Goal: Task Accomplishment & Management: Use online tool/utility

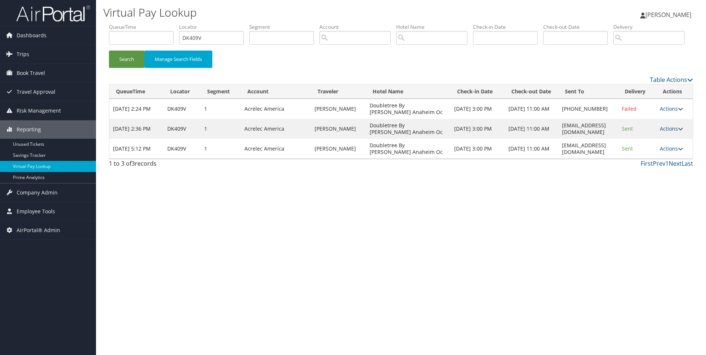
drag, startPoint x: 188, startPoint y: 44, endPoint x: 161, endPoint y: 43, distance: 26.6
click at [163, 23] on ul "QueueTime Locator DK409V Segment Account Traveler Hotel Name Check-in Date Chec…" at bounding box center [401, 23] width 585 height 0
click at [109, 51] on button "Search" at bounding box center [126, 59] width 35 height 17
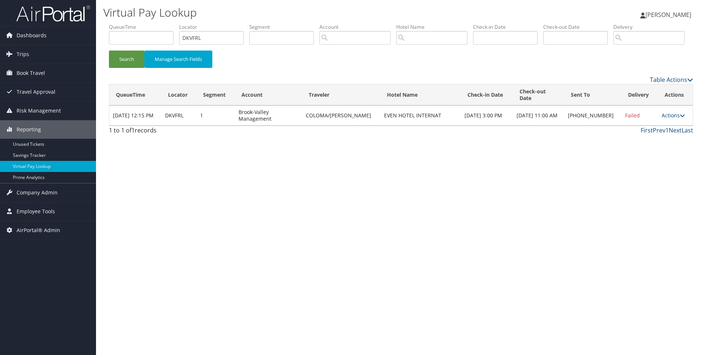
click at [669, 119] on link "Actions" at bounding box center [673, 115] width 23 height 7
click at [662, 164] on link "View Itinerary" at bounding box center [650, 157] width 63 height 13
drag, startPoint x: 209, startPoint y: 39, endPoint x: 72, endPoint y: 31, distance: 137.3
click at [72, 31] on div "Dashboards AirPortal 360™ (Manager) AirPortal 360™ (Agent) My Travel Dashboard …" at bounding box center [353, 177] width 706 height 355
paste input "3SNJ"
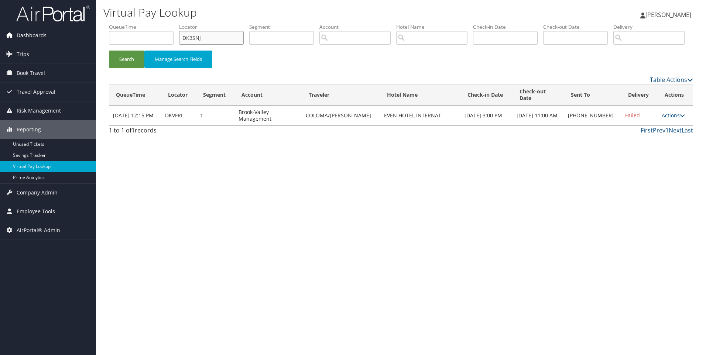
click at [109, 51] on button "Search" at bounding box center [126, 59] width 35 height 17
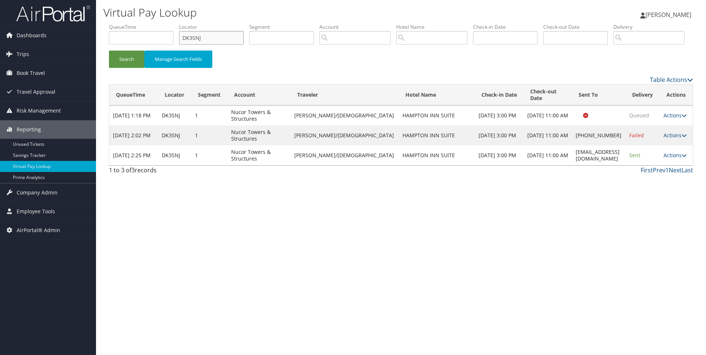
drag, startPoint x: 222, startPoint y: 41, endPoint x: 161, endPoint y: 37, distance: 61.5
click at [161, 23] on ul "QueueTime Locator DK3SNJ Segment Account Traveler Hotel Name Check-in Date Chec…" at bounding box center [401, 23] width 585 height 0
paste input "RN9"
click at [109, 51] on button "Search" at bounding box center [126, 59] width 35 height 17
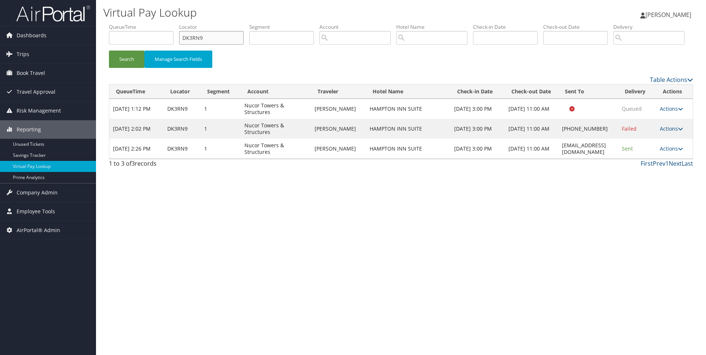
drag, startPoint x: 216, startPoint y: 41, endPoint x: 154, endPoint y: 35, distance: 62.4
click at [154, 23] on ul "QueueTime Locator DK3RN9 Segment Account Traveler Hotel Name Check-in Date Chec…" at bounding box center [401, 23] width 585 height 0
paste input "G6"
click at [109, 51] on button "Search" at bounding box center [126, 59] width 35 height 17
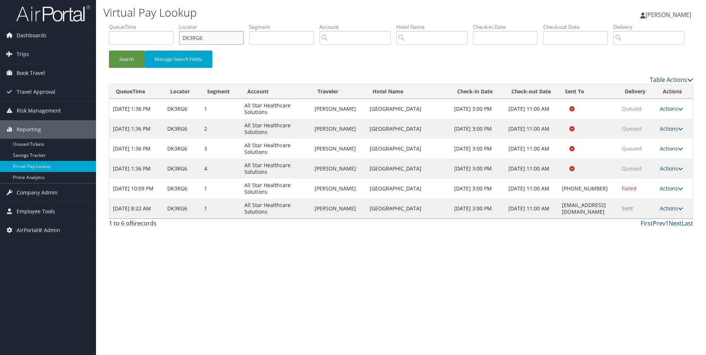
drag, startPoint x: 217, startPoint y: 41, endPoint x: 152, endPoint y: 31, distance: 65.7
click at [152, 23] on ul "QueueTime Locator DK3RG6 Segment Account Traveler Hotel Name Check-in Date Chec…" at bounding box center [401, 23] width 585 height 0
paste input "Q8S"
click at [109, 51] on button "Search" at bounding box center [126, 59] width 35 height 17
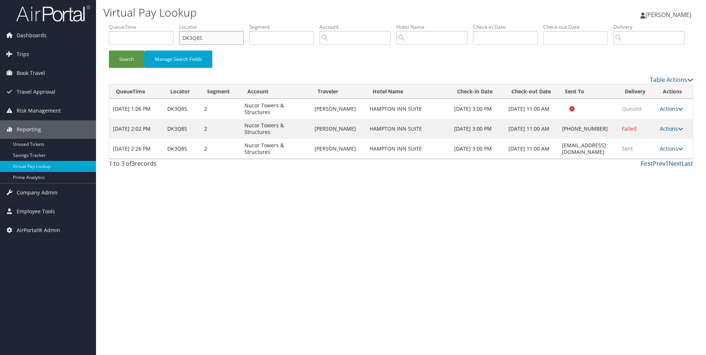
drag, startPoint x: 225, startPoint y: 38, endPoint x: 146, endPoint y: 34, distance: 79.9
click at [146, 23] on ul "QueueTime Locator DK3Q8S Segment Account Traveler Hotel Name Check-in Date Chec…" at bounding box center [401, 23] width 585 height 0
paste input "2601"
click at [109, 51] on button "Search" at bounding box center [126, 59] width 35 height 17
drag, startPoint x: 217, startPoint y: 39, endPoint x: 140, endPoint y: 41, distance: 76.5
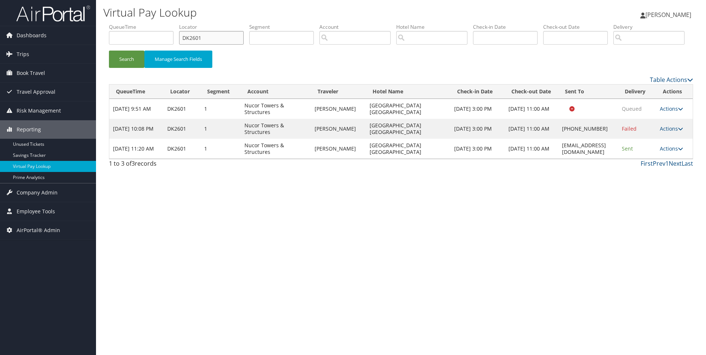
click at [140, 23] on ul "QueueTime Locator DK2601 Segment Account Traveler Hotel Name Check-in Date Chec…" at bounding box center [401, 23] width 585 height 0
paste input "1LV2"
click at [109, 51] on button "Search" at bounding box center [126, 59] width 35 height 17
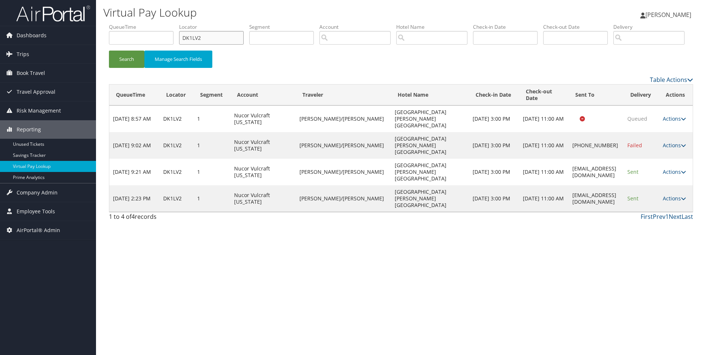
drag, startPoint x: 219, startPoint y: 37, endPoint x: 133, endPoint y: 56, distance: 88.4
click at [133, 23] on ul "QueueTime Locator DK1LV2 Segment Account Traveler Hotel Name Check-in Date Chec…" at bounding box center [401, 23] width 585 height 0
paste input "HPL"
click at [109, 51] on button "Search" at bounding box center [126, 59] width 35 height 17
drag, startPoint x: 217, startPoint y: 37, endPoint x: 134, endPoint y: 28, distance: 83.0
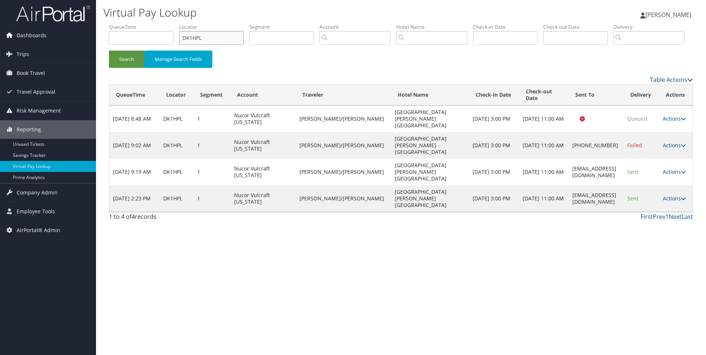
click at [134, 23] on ul "QueueTime Locator DK1HPL Segment Account Traveler Hotel Name Check-in Date Chec…" at bounding box center [401, 23] width 585 height 0
paste input "DDT"
click at [109, 51] on button "Search" at bounding box center [126, 59] width 35 height 17
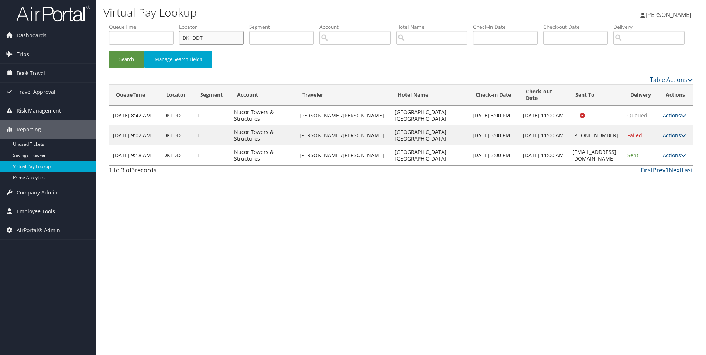
drag, startPoint x: 224, startPoint y: 38, endPoint x: 164, endPoint y: 39, distance: 59.1
click at [164, 23] on ul "QueueTime Locator DK1DDT Segment Account Traveler Hotel Name Check-in Date Chec…" at bounding box center [401, 23] width 585 height 0
paste input "01Q9"
click at [109, 51] on button "Search" at bounding box center [126, 59] width 35 height 17
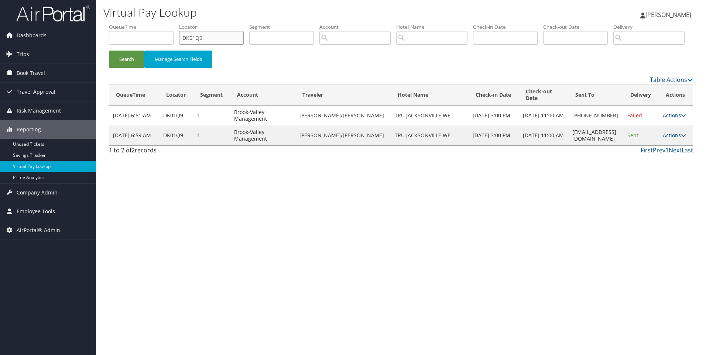
drag, startPoint x: 211, startPoint y: 43, endPoint x: 177, endPoint y: 44, distance: 34.0
click at [177, 23] on ul "QueueTime Locator DK01Q9 Segment Account Traveler Hotel Name Check-in Date Chec…" at bounding box center [401, 23] width 585 height 0
paste input "JT3RH"
type input "DJT3RH"
click at [109, 51] on button "Search" at bounding box center [126, 59] width 35 height 17
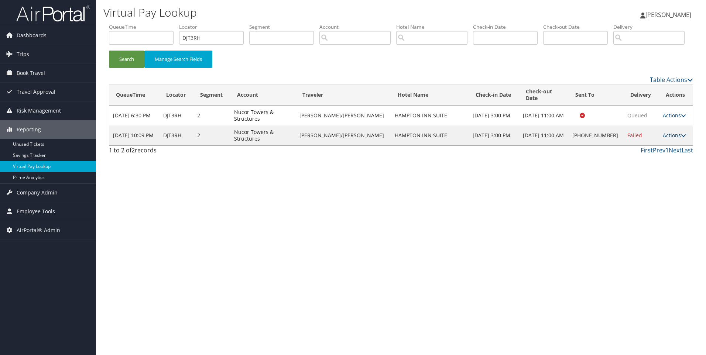
click at [668, 139] on link "Actions" at bounding box center [674, 135] width 23 height 7
click at [645, 184] on link "View Itinerary" at bounding box center [649, 177] width 63 height 13
click at [675, 139] on link "Actions" at bounding box center [674, 135] width 23 height 7
click at [658, 146] on link "Resend" at bounding box center [649, 139] width 63 height 13
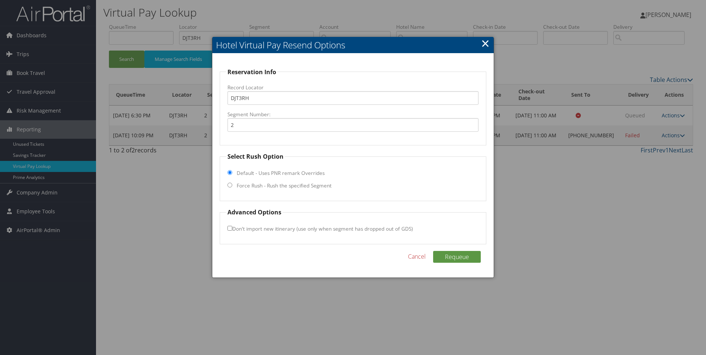
click at [287, 186] on label "Force Rush - Rush the specified Segment" at bounding box center [284, 185] width 95 height 7
click at [232, 186] on input "Force Rush - Rush the specified Segment" at bounding box center [230, 185] width 5 height 5
radio input "true"
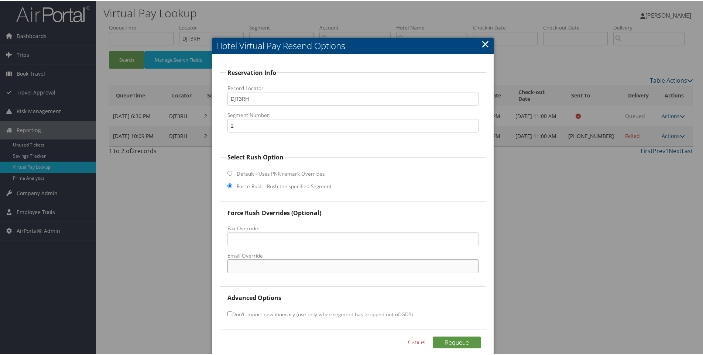
click at [281, 261] on input "Email Override" at bounding box center [354, 266] width 252 height 14
paste input "HSVOM_hampton_suites@hilton.com"
type input "HSVOM_hampton_suites@hilton.com"
click at [465, 338] on button "Requeue" at bounding box center [457, 342] width 48 height 12
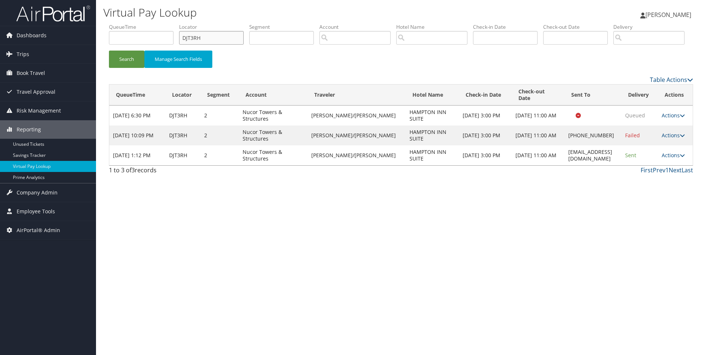
drag, startPoint x: 214, startPoint y: 35, endPoint x: 149, endPoint y: 31, distance: 65.5
click at [149, 23] on ul "QueueTime Locator DJT3RH Segment Account Traveler Hotel Name Check-in Date Chec…" at bounding box center [401, 23] width 585 height 0
paste input "S8P6"
click at [109, 51] on button "Search" at bounding box center [126, 59] width 35 height 17
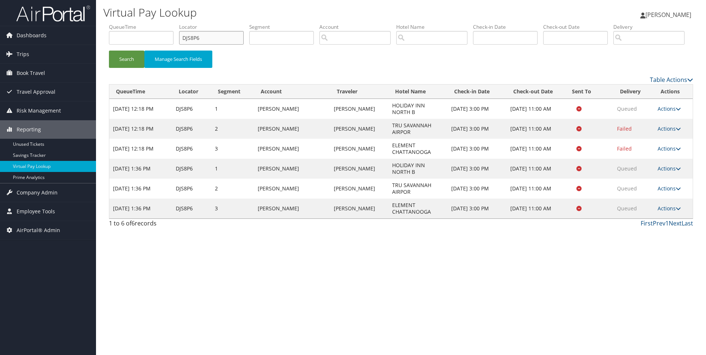
drag, startPoint x: 231, startPoint y: 31, endPoint x: 153, endPoint y: 34, distance: 77.3
click at [153, 23] on ul "QueueTime Locator DJS8P6 Segment Account Traveler Hotel Name Check-in Date Chec…" at bounding box center [401, 23] width 585 height 0
paste input "R84M"
click at [109, 51] on button "Search" at bounding box center [126, 59] width 35 height 17
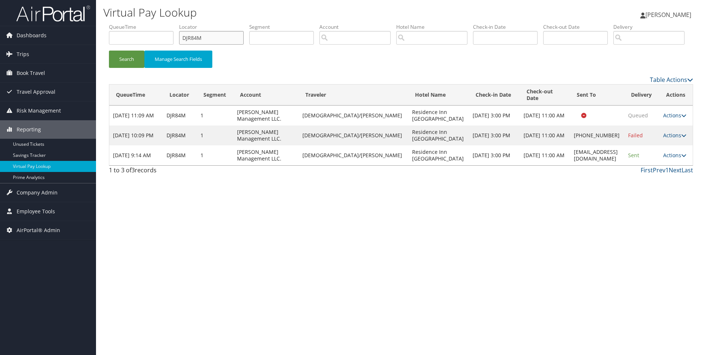
drag, startPoint x: 221, startPoint y: 37, endPoint x: 145, endPoint y: 36, distance: 75.8
click at [145, 23] on ul "QueueTime Locator DJR84M Segment Account Traveler Hotel Name Check-in Date Chec…" at bounding box center [401, 23] width 585 height 0
paste input "QTM3"
click at [109, 51] on button "Search" at bounding box center [126, 59] width 35 height 17
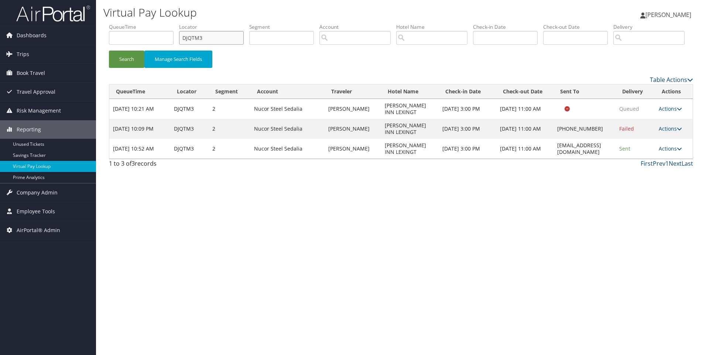
drag, startPoint x: 234, startPoint y: 40, endPoint x: 128, endPoint y: 41, distance: 105.7
click at [128, 23] on ul "QueueTime Locator DJQTM3 Segment Account Traveler Hotel Name Check-in Date Chec…" at bounding box center [401, 23] width 585 height 0
paste input "P4MY"
type input "DJP4MY"
click at [109, 51] on button "Search" at bounding box center [126, 59] width 35 height 17
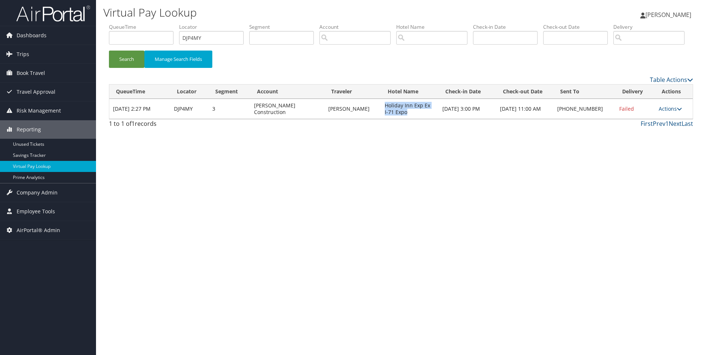
drag, startPoint x: 421, startPoint y: 142, endPoint x: 392, endPoint y: 134, distance: 30.3
click at [392, 119] on td "Holiday Inn Exp Ex I-71 Expo" at bounding box center [410, 109] width 58 height 20
copy td "Holiday Inn Exp Ex I-71 Expo"
click at [669, 112] on link "Actions" at bounding box center [670, 108] width 23 height 7
click at [662, 164] on link "View Itinerary" at bounding box center [648, 157] width 63 height 13
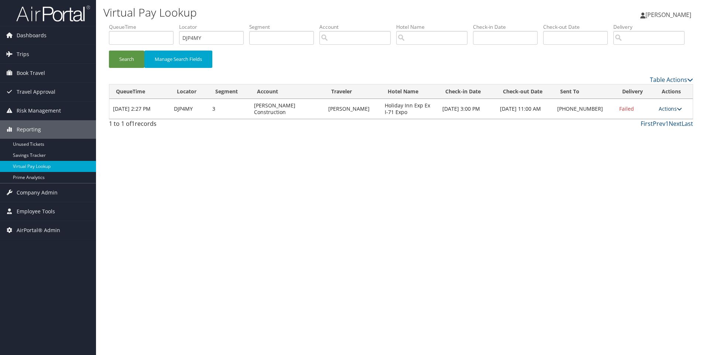
click at [671, 112] on link "Actions" at bounding box center [670, 108] width 23 height 7
click at [629, 126] on link "Resend" at bounding box center [648, 119] width 63 height 13
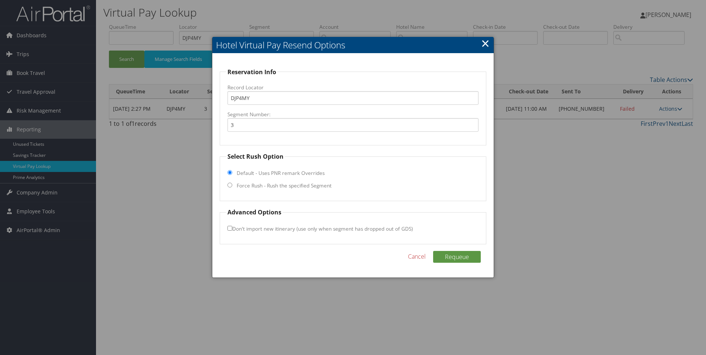
click at [274, 184] on label "Force Rush - Rush the specified Segment" at bounding box center [284, 185] width 95 height 7
click at [232, 184] on input "Force Rush - Rush the specified Segment" at bounding box center [230, 185] width 5 height 5
radio input "true"
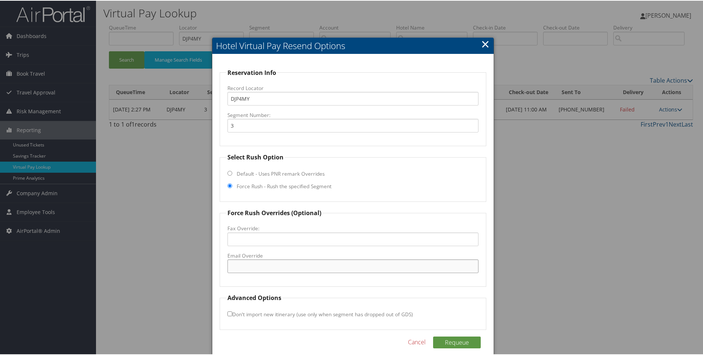
click at [272, 272] on input "Email Override" at bounding box center [354, 266] width 252 height 14
paste input "bsmith@tamekgroup.com"
type input "bsmith@tamekgroup.com"
click at [457, 345] on button "Requeue" at bounding box center [457, 342] width 48 height 12
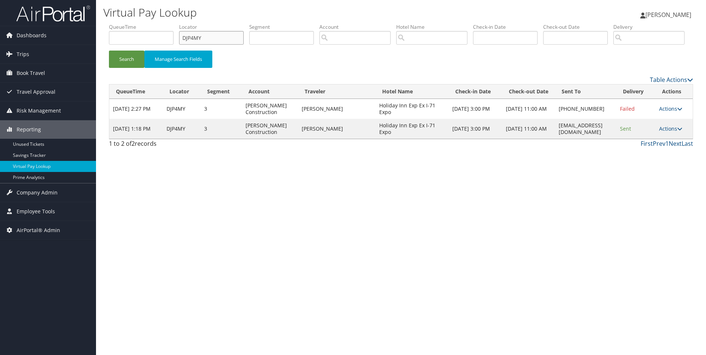
drag, startPoint x: 222, startPoint y: 34, endPoint x: 155, endPoint y: 36, distance: 66.9
click at [155, 23] on ul "QueueTime Locator DJP4MY Segment Account Traveler Hotel Name Check-in Date Chec…" at bounding box center [401, 23] width 585 height 0
paste input "NHN3"
click at [109, 51] on button "Search" at bounding box center [126, 59] width 35 height 17
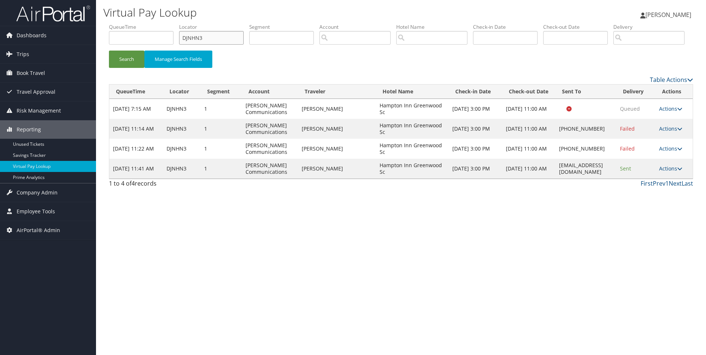
drag, startPoint x: 232, startPoint y: 35, endPoint x: 133, endPoint y: 42, distance: 98.6
click at [133, 23] on ul "QueueTime Locator DJNHN3 Segment Account Traveler Hotel Name Check-in Date Chec…" at bounding box center [401, 23] width 585 height 0
paste input "G9TF"
click at [109, 51] on button "Search" at bounding box center [126, 59] width 35 height 17
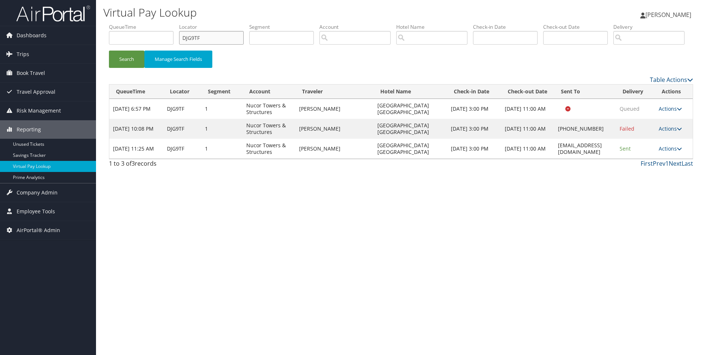
drag, startPoint x: 228, startPoint y: 38, endPoint x: 136, endPoint y: 38, distance: 92.4
click at [136, 23] on ul "QueueTime Locator DJG9TF Segment Account Traveler Hotel Name Check-in Date Chec…" at bounding box center [401, 23] width 585 height 0
paste input "FKYK"
click at [109, 51] on button "Search" at bounding box center [126, 59] width 35 height 17
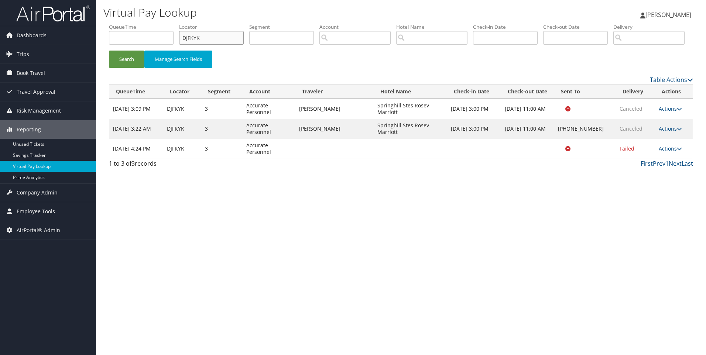
drag, startPoint x: 217, startPoint y: 37, endPoint x: 96, endPoint y: 20, distance: 122.4
click at [96, 20] on div "Dashboards AirPortal 360™ (Manager) AirPortal 360™ (Agent) My Travel Dashboard …" at bounding box center [353, 177] width 706 height 355
paste input "CB3H"
click at [109, 51] on button "Search" at bounding box center [126, 59] width 35 height 17
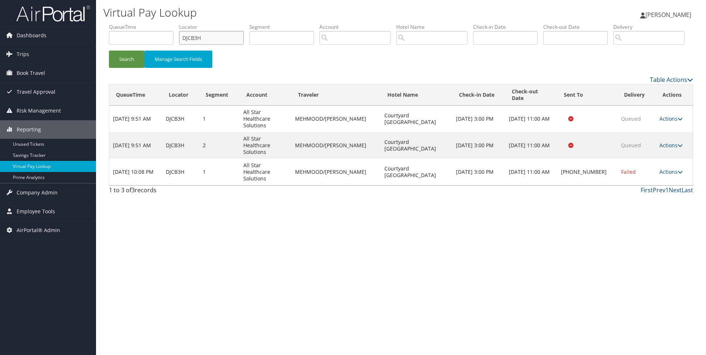
drag, startPoint x: 225, startPoint y: 35, endPoint x: 150, endPoint y: 39, distance: 75.8
click at [150, 23] on ul "QueueTime Locator DJCB3H Segment Account Traveler Hotel Name Check-in Date Chec…" at bounding box center [401, 23] width 585 height 0
paste input "2NYJ"
click at [109, 51] on button "Search" at bounding box center [126, 59] width 35 height 17
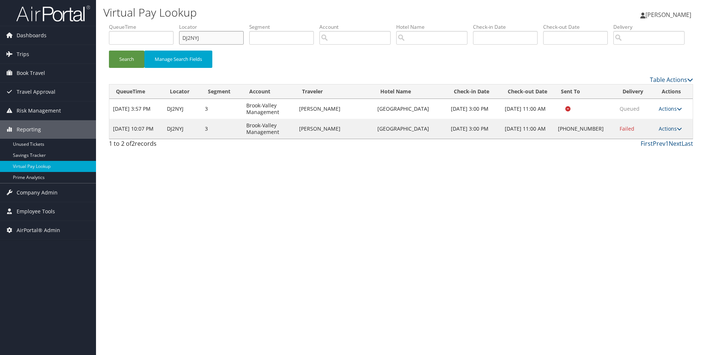
drag, startPoint x: 222, startPoint y: 38, endPoint x: 98, endPoint y: 31, distance: 124.0
click at [98, 31] on div "Virtual Pay Lookup Sophia Cain Sophia Cain My Settings Travel Agency Contacts L…" at bounding box center [401, 177] width 610 height 355
paste input "BYH"
type input "DJ2BYH"
click at [109, 51] on button "Search" at bounding box center [126, 59] width 35 height 17
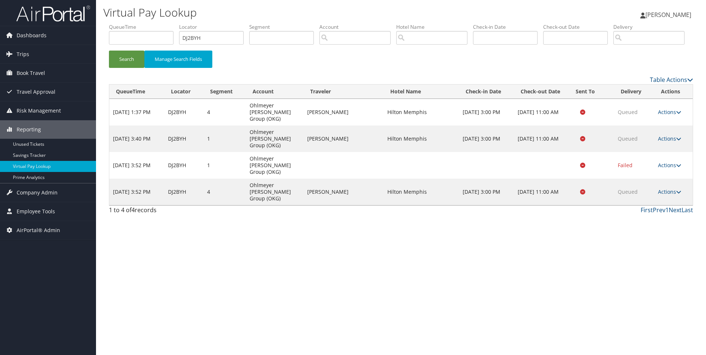
drag, startPoint x: 428, startPoint y: 218, endPoint x: 364, endPoint y: 218, distance: 64.7
click at [364, 205] on tr "Sep 26, 2025 3:52 PM DJ2BYH 4 Ohlmeyer Kusserow Group (OKG) JUANGABRIEL VILLARR…" at bounding box center [401, 192] width 584 height 27
copy tr "L Hilton Memphis"
click at [462, 263] on div "Virtual Pay Lookup Sophia Cain Sophia Cain My Settings Travel Agency Contacts L…" at bounding box center [401, 177] width 610 height 355
drag, startPoint x: 424, startPoint y: 224, endPoint x: 383, endPoint y: 221, distance: 40.7
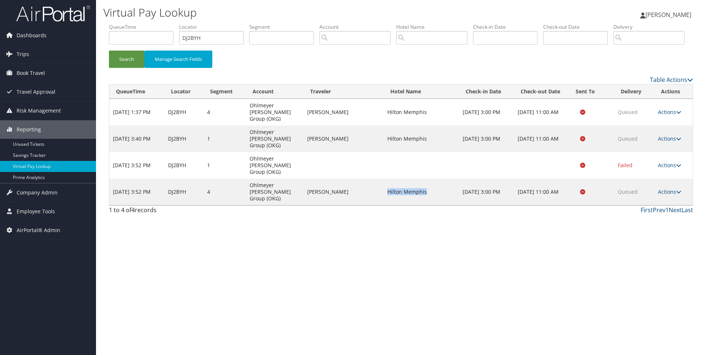
click at [384, 205] on td "Hilton Memphis" at bounding box center [421, 192] width 75 height 27
copy td "Hilton Memphis"
click at [669, 195] on link "Actions" at bounding box center [669, 191] width 23 height 7
click at [665, 234] on link "View Itinerary" at bounding box center [656, 228] width 47 height 13
click at [679, 195] on icon at bounding box center [679, 192] width 5 height 5
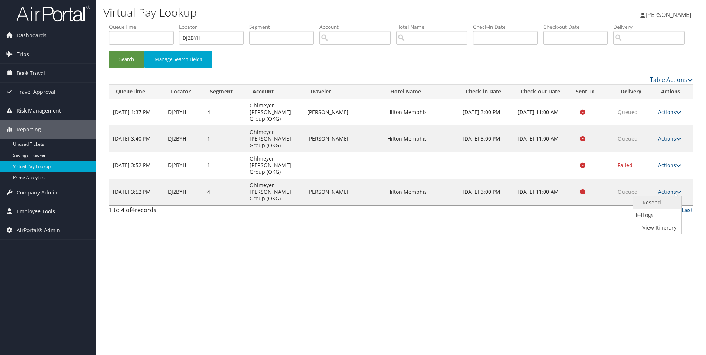
click at [666, 209] on link "Resend" at bounding box center [656, 203] width 47 height 13
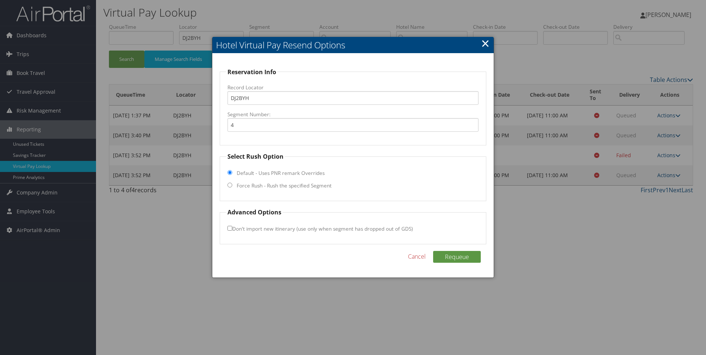
click at [327, 188] on label "Force Rush - Rush the specified Segment" at bounding box center [284, 185] width 95 height 7
click at [232, 188] on input "Force Rush - Rush the specified Segment" at bounding box center [230, 185] width 5 height 5
radio input "true"
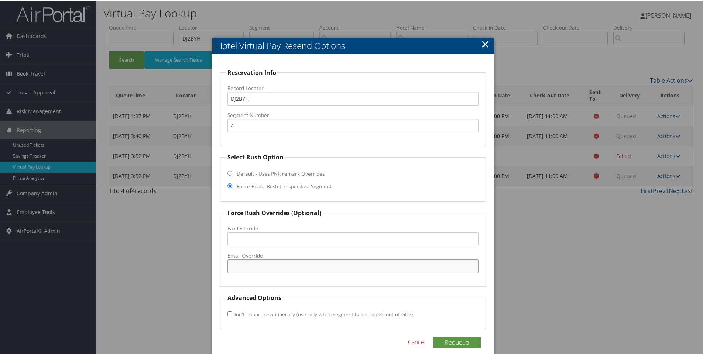
click at [272, 268] on input "Email Override" at bounding box center [354, 266] width 252 height 14
paste input "memph_gm@hilton.com"
type input "memph_gm@hilton.com"
click at [440, 342] on button "Requeue" at bounding box center [457, 342] width 48 height 12
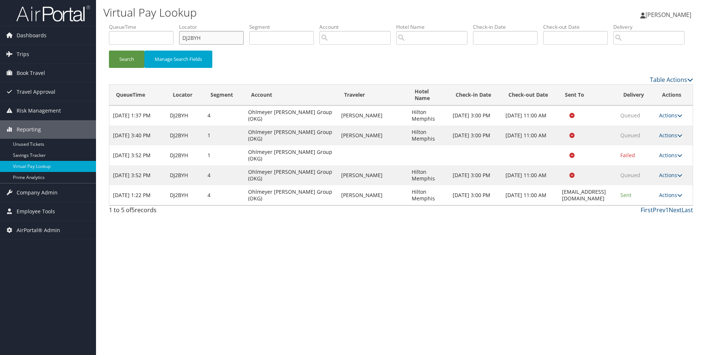
drag, startPoint x: 211, startPoint y: 40, endPoint x: 167, endPoint y: 33, distance: 44.5
click at [167, 23] on ul "QueueTime Locator DJ2BYH Segment Account Traveler Hotel Name Check-in Date Chec…" at bounding box center [401, 23] width 585 height 0
paste input "139Q"
click at [109, 51] on button "Search" at bounding box center [126, 59] width 35 height 17
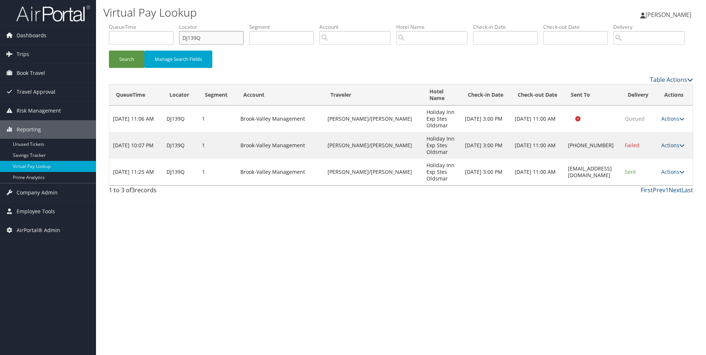
drag, startPoint x: 217, startPoint y: 40, endPoint x: 160, endPoint y: 30, distance: 57.7
click at [160, 23] on ul "QueueTime Locator DJ139Q Segment Account Traveler Hotel Name Check-in Date Chec…" at bounding box center [401, 23] width 585 height 0
paste input "HYC4H"
click at [109, 51] on button "Search" at bounding box center [126, 59] width 35 height 17
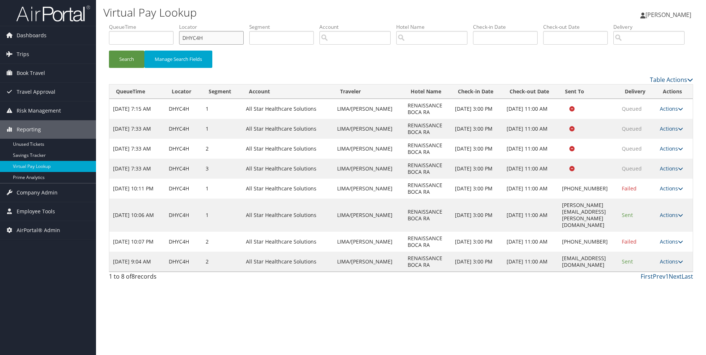
drag, startPoint x: 219, startPoint y: 34, endPoint x: 148, endPoint y: 34, distance: 71.7
click at [148, 23] on ul "QueueTime Locator DHYC4H Segment Account Traveler Hotel Name Check-in Date Chec…" at bounding box center [401, 23] width 585 height 0
paste input "GVS87"
click at [109, 51] on button "Search" at bounding box center [126, 59] width 35 height 17
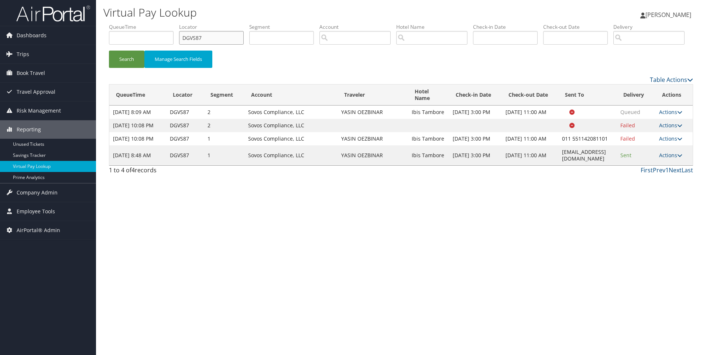
drag, startPoint x: 238, startPoint y: 43, endPoint x: 143, endPoint y: 34, distance: 95.7
click at [143, 23] on ul "QueueTime Locator DGVS87 Segment Account Traveler Hotel Name Check-in Date Chec…" at bounding box center [401, 23] width 585 height 0
paste input "M9Q"
click at [109, 51] on button "Search" at bounding box center [126, 59] width 35 height 17
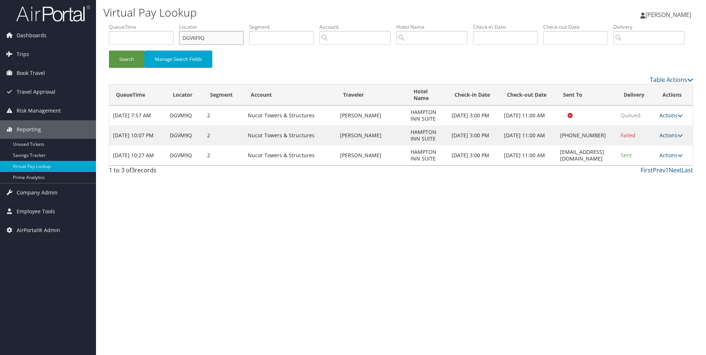
drag, startPoint x: 228, startPoint y: 37, endPoint x: 118, endPoint y: 41, distance: 110.5
click at [118, 23] on ul "QueueTime Locator DGVM9Q Segment Account Traveler Hotel Name Check-in Date Chec…" at bounding box center [401, 23] width 585 height 0
paste input "KG9B"
click at [109, 51] on button "Search" at bounding box center [126, 59] width 35 height 17
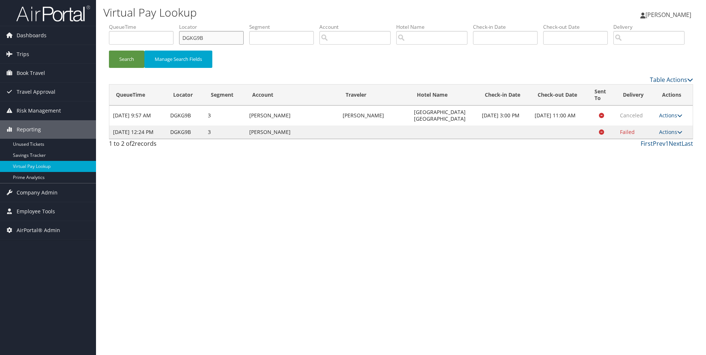
drag, startPoint x: 198, startPoint y: 38, endPoint x: 161, endPoint y: 40, distance: 36.2
click at [161, 23] on ul "QueueTime Locator DGKG9B Segment Account Traveler Hotel Name Check-in Date Chec…" at bounding box center [401, 23] width 585 height 0
paste input "JMKC"
click at [109, 51] on button "Search" at bounding box center [126, 59] width 35 height 17
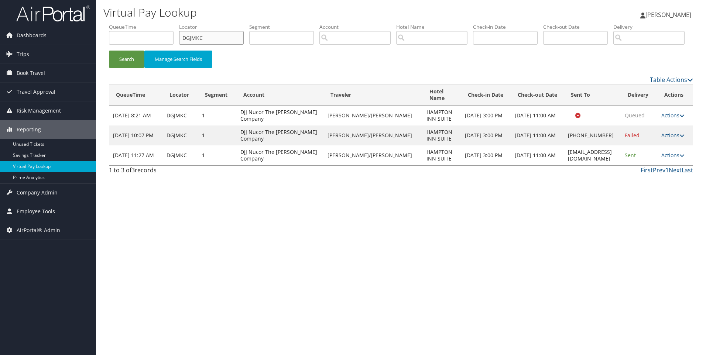
drag, startPoint x: 225, startPoint y: 38, endPoint x: 154, endPoint y: 43, distance: 71.5
click at [154, 23] on ul "QueueTime Locator DGJMKC Segment Account Traveler Hotel Name Check-in Date Chec…" at bounding box center [401, 23] width 585 height 0
paste input "F4H"
click at [109, 51] on button "Search" at bounding box center [126, 59] width 35 height 17
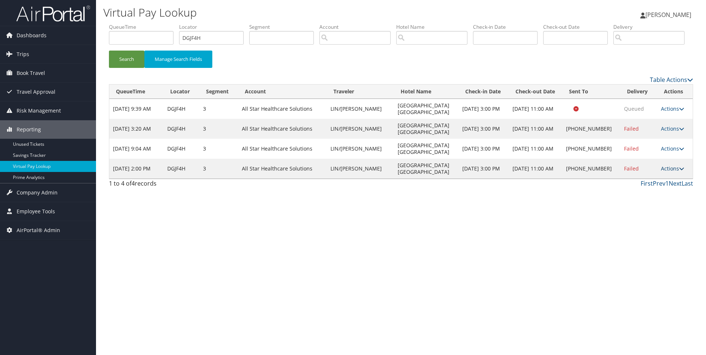
click at [666, 172] on link "Actions" at bounding box center [672, 168] width 23 height 7
click at [650, 230] on link "View Itinerary" at bounding box center [647, 224] width 63 height 13
drag, startPoint x: 208, startPoint y: 41, endPoint x: 124, endPoint y: 38, distance: 84.3
click at [124, 23] on ul "QueueTime Locator DGJF4H Segment Account Traveler Hotel Name Check-in Date Chec…" at bounding box center [401, 23] width 585 height 0
paste input "9N3"
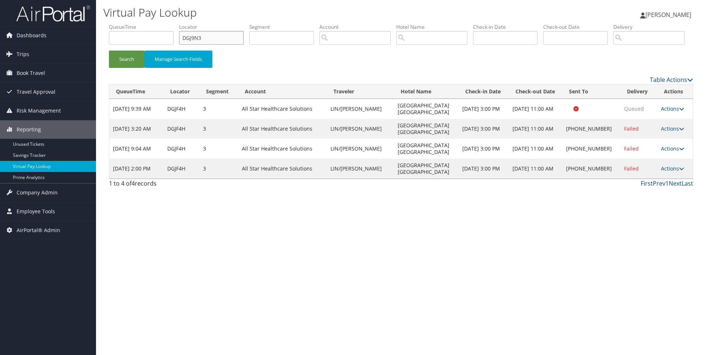
click at [109, 51] on button "Search" at bounding box center [126, 59] width 35 height 17
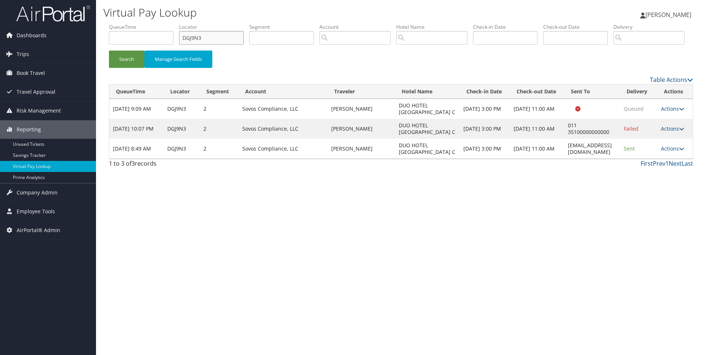
drag, startPoint x: 234, startPoint y: 39, endPoint x: 140, endPoint y: 34, distance: 93.6
click at [140, 23] on ul "QueueTime Locator DGJ9N3 Segment Account Traveler Hotel Name Check-in Date Chec…" at bounding box center [401, 23] width 585 height 0
type input "v"
paste input "DFGXH2"
click at [109, 51] on button "Search" at bounding box center [126, 59] width 35 height 17
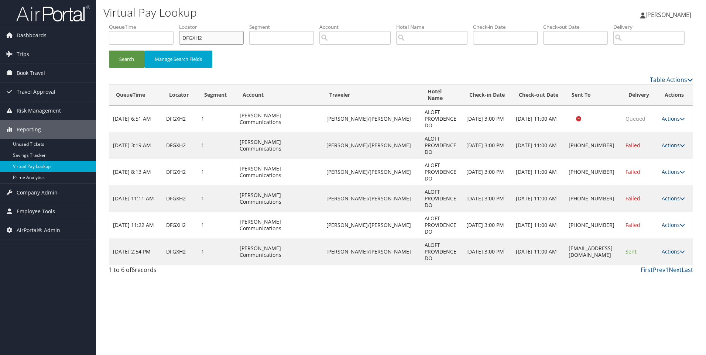
drag, startPoint x: 220, startPoint y: 34, endPoint x: 111, endPoint y: 28, distance: 109.1
click at [111, 23] on ul "QueueTime Locator DFGXH2 Segment Account Traveler Hotel Name Check-in Date Chec…" at bounding box center [401, 23] width 585 height 0
paste input "DZD4W"
click at [109, 51] on button "Search" at bounding box center [126, 59] width 35 height 17
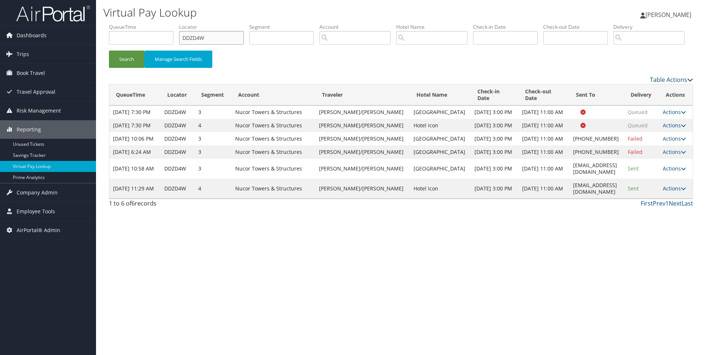
drag, startPoint x: 226, startPoint y: 40, endPoint x: 142, endPoint y: 42, distance: 83.9
click at [142, 23] on ul "QueueTime Locator DDZD4W Segment Account Traveler Hotel Name Check-in Date Chec…" at bounding box center [401, 23] width 585 height 0
type input "v"
click at [109, 51] on button "Search" at bounding box center [126, 59] width 35 height 17
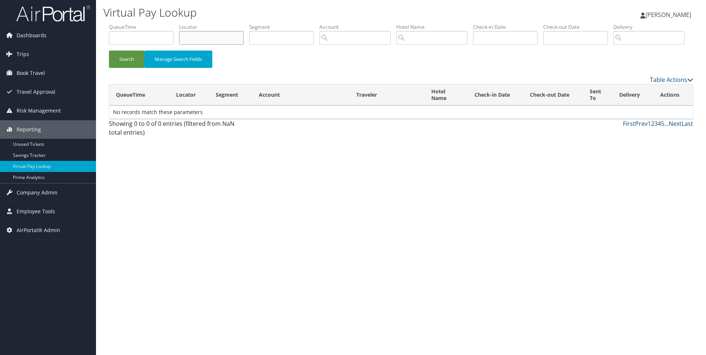
paste input "DDRNT2"
click at [109, 51] on button "Search" at bounding box center [126, 59] width 35 height 17
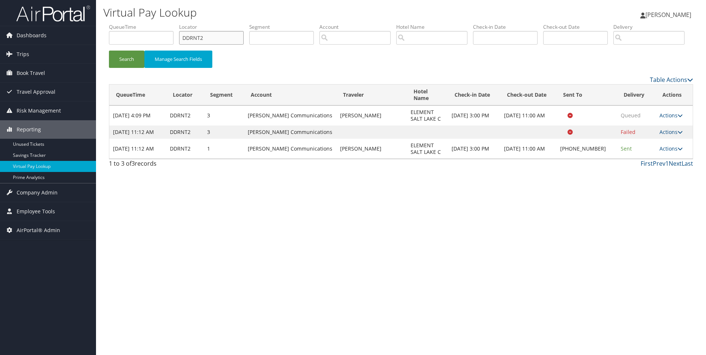
drag, startPoint x: 207, startPoint y: 39, endPoint x: 125, endPoint y: 26, distance: 83.4
click at [125, 23] on ul "QueueTime Locator DDRNT2 Segment Account Traveler Hotel Name Check-in Date Chec…" at bounding box center [401, 23] width 585 height 0
paste input "Q68B"
click at [109, 51] on button "Search" at bounding box center [126, 59] width 35 height 17
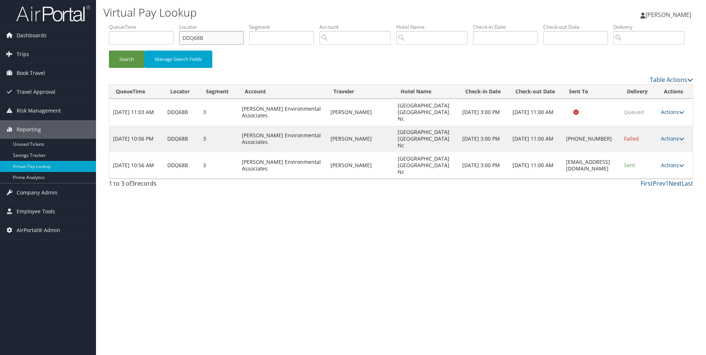
drag, startPoint x: 210, startPoint y: 32, endPoint x: 142, endPoint y: 41, distance: 69.0
click at [142, 23] on ul "QueueTime Locator DDQ68B Segment Account Traveler Hotel Name Check-in Date Chec…" at bounding box center [401, 23] width 585 height 0
paste input "7ZF9"
click at [109, 51] on button "Search" at bounding box center [126, 59] width 35 height 17
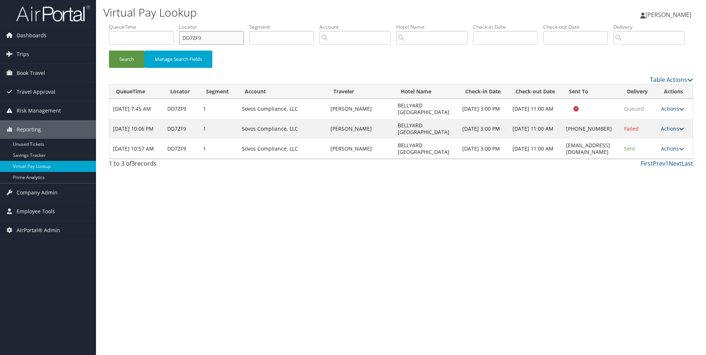
drag, startPoint x: 230, startPoint y: 35, endPoint x: 153, endPoint y: 40, distance: 76.6
click at [153, 23] on ul "QueueTime Locator DD7ZF9 Segment Account Traveler Hotel Name Check-in Date Chec…" at bounding box center [401, 23] width 585 height 0
paste input "0C1T"
click at [109, 51] on button "Search" at bounding box center [126, 59] width 35 height 17
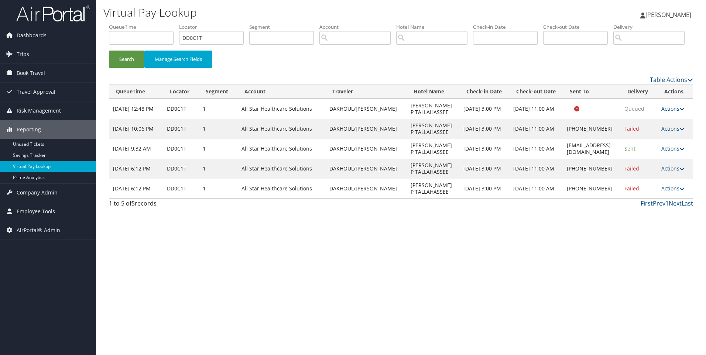
drag, startPoint x: 447, startPoint y: 218, endPoint x: 408, endPoint y: 217, distance: 38.5
click at [408, 199] on tr "Sep 26, 2025 6:12 PM DD0C1T 1 All Star Healthcare Solutions DAKHOUL/LARA DRURY …" at bounding box center [401, 189] width 584 height 20
click at [408, 199] on td "DRURY P TALLAHASSEE" at bounding box center [433, 189] width 53 height 20
drag, startPoint x: 232, startPoint y: 41, endPoint x: 133, endPoint y: 34, distance: 99.6
click at [133, 23] on ul "QueueTime Locator DD0C1T Segment Account Traveler Hotel Name Check-in Date Chec…" at bounding box center [401, 23] width 585 height 0
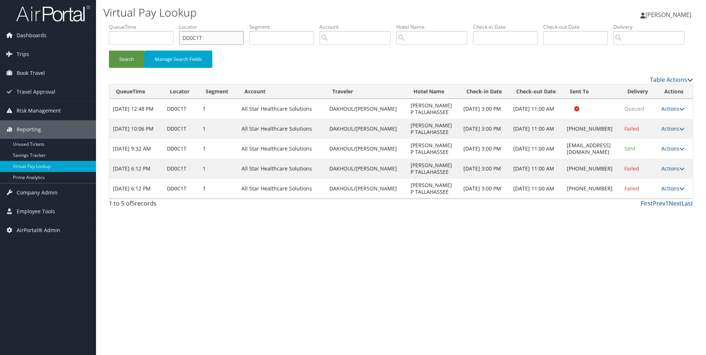
paste input "C7BVS"
click at [109, 51] on button "Search" at bounding box center [126, 59] width 35 height 17
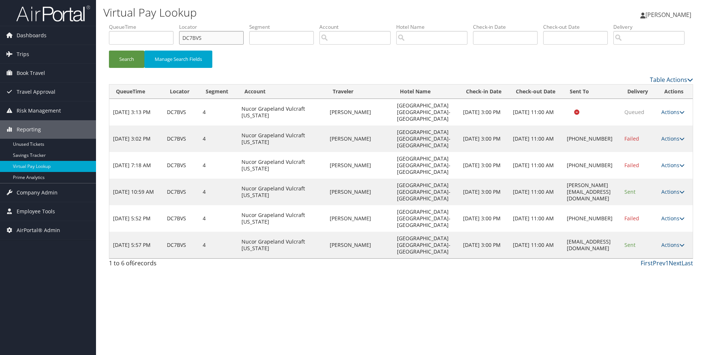
drag, startPoint x: 225, startPoint y: 34, endPoint x: 142, endPoint y: 34, distance: 83.5
click at [142, 23] on ul "QueueTime Locator DC7BVS Segment Account Traveler Hotel Name Check-in Date Chec…" at bounding box center [401, 23] width 585 height 0
paste input "PJ"
click at [109, 51] on button "Search" at bounding box center [126, 59] width 35 height 17
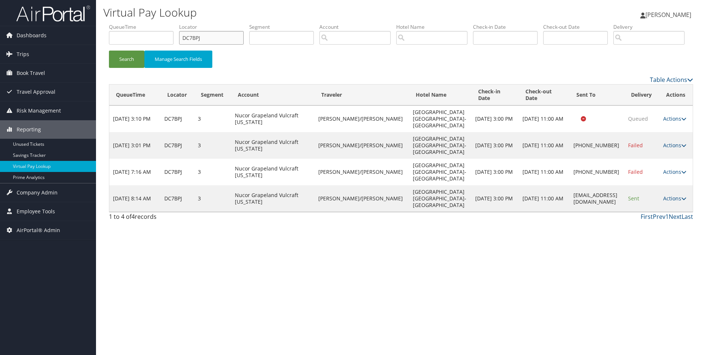
drag, startPoint x: 228, startPoint y: 36, endPoint x: 139, endPoint y: 23, distance: 89.9
click at [139, 23] on ul "QueueTime Locator DC7BPJ Segment Account Traveler Hotel Name Check-in Date Chec…" at bounding box center [401, 23] width 585 height 0
paste input "B2Y5V"
type input "DB2Y5V"
click at [109, 51] on button "Search" at bounding box center [126, 59] width 35 height 17
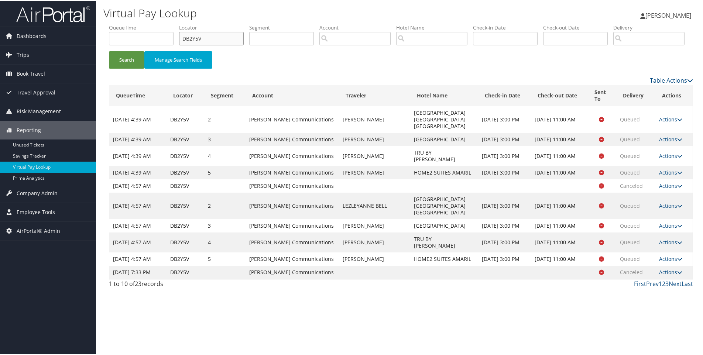
scroll to position [30, 0]
click at [669, 287] on link "Next" at bounding box center [675, 283] width 13 height 8
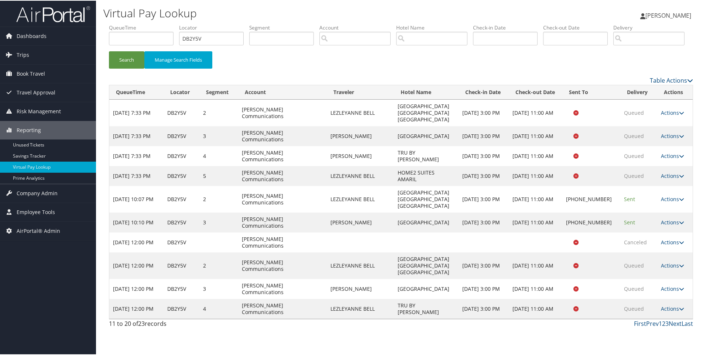
scroll to position [50, 0]
drag, startPoint x: 454, startPoint y: 236, endPoint x: 423, endPoint y: 224, distance: 33.7
click at [423, 224] on td "Hampton Inn And Suites Ponca City" at bounding box center [426, 222] width 64 height 20
click at [668, 232] on td "Actions Resend Logs Delivery Information View Itinerary" at bounding box center [675, 222] width 35 height 20
click at [662, 225] on link "Actions" at bounding box center [672, 221] width 23 height 7
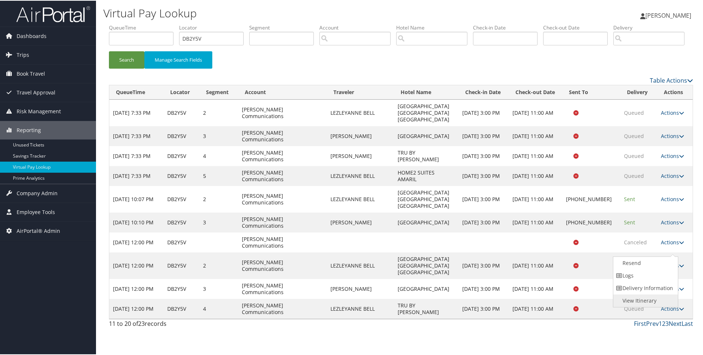
click at [654, 294] on link "View Itinerary" at bounding box center [645, 300] width 63 height 13
click at [672, 269] on link "Actions" at bounding box center [672, 265] width 23 height 7
click at [658, 303] on link "Resend" at bounding box center [673, 309] width 36 height 13
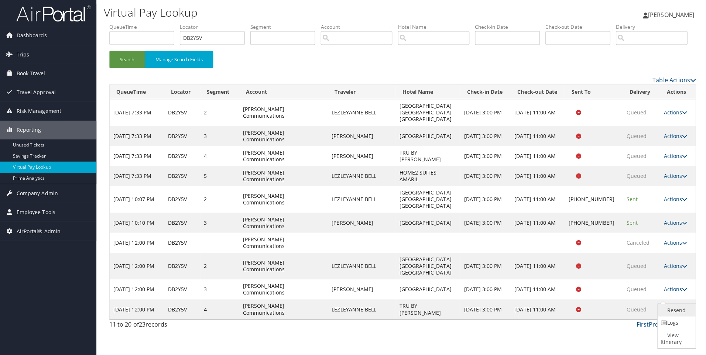
scroll to position [0, 0]
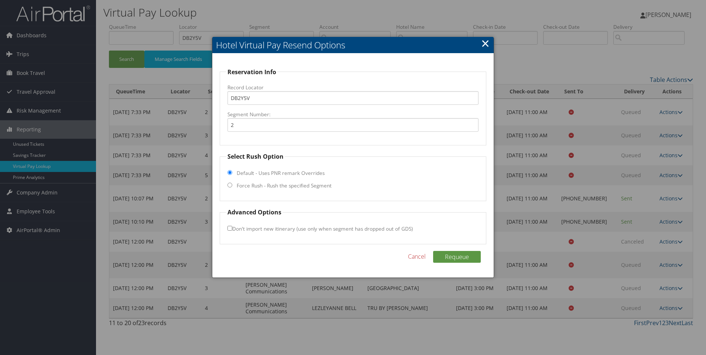
click at [253, 181] on fieldset "Select Rush Option Default - Uses PNR remark Overrides Force Rush - Rush the sp…" at bounding box center [353, 176] width 267 height 49
click at [252, 184] on label "Force Rush - Rush the specified Segment" at bounding box center [284, 185] width 95 height 7
click at [232, 184] on input "Force Rush - Rush the specified Segment" at bounding box center [230, 185] width 5 height 5
radio input "true"
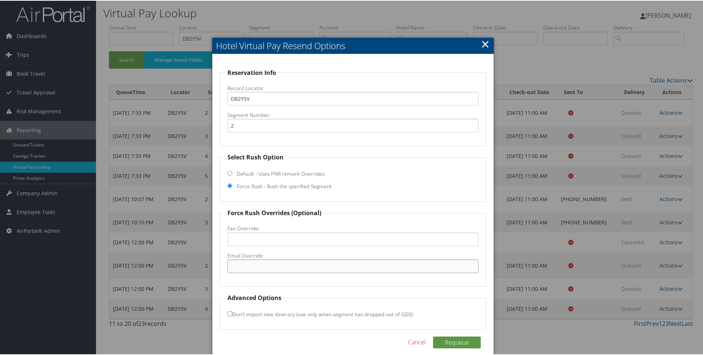
click at [260, 266] on input "Email Override" at bounding box center [354, 266] width 252 height 14
paste input "TULMD_GM@hilton.com"
type input "TULMD_GM@hilton.com"
click at [463, 346] on button "Requeue" at bounding box center [457, 342] width 48 height 12
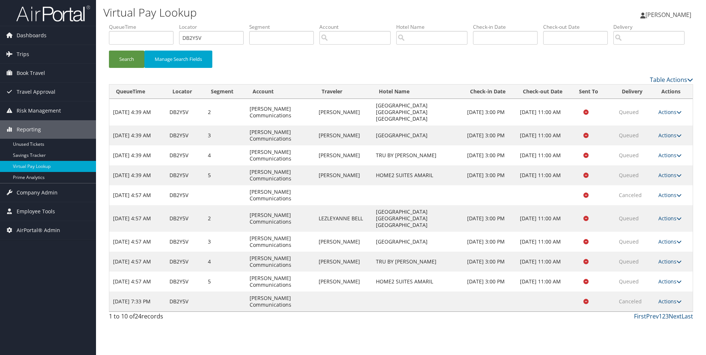
click at [668, 321] on link "3" at bounding box center [667, 317] width 3 height 8
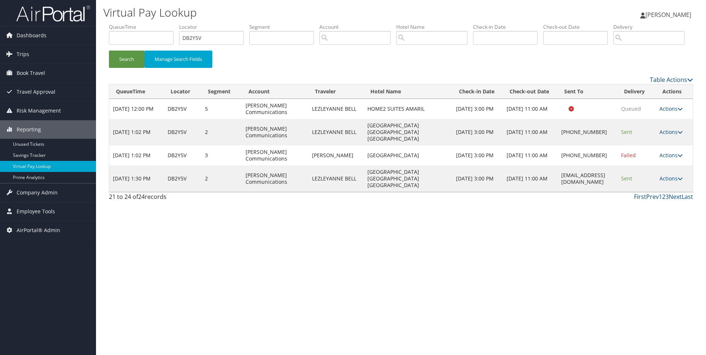
drag, startPoint x: 371, startPoint y: 178, endPoint x: 345, endPoint y: 171, distance: 26.6
click at [345, 166] on tr "Sep 26, 2025 1:02 PM DB2Y5V 3 Sorenson Communications LEZLEY BELL Hampton Inn A…" at bounding box center [401, 156] width 584 height 20
copy tr "Hampton Inn And Suites Ponca City"
click at [674, 159] on link "Actions" at bounding box center [671, 155] width 23 height 7
click at [657, 166] on link "Resend" at bounding box center [650, 159] width 63 height 13
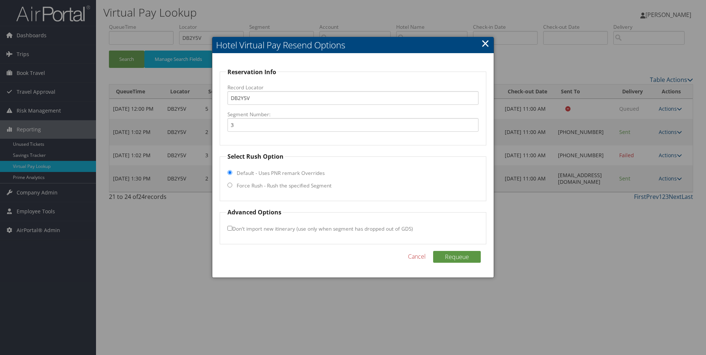
click at [279, 187] on label "Force Rush - Rush the specified Segment" at bounding box center [284, 185] width 95 height 7
click at [232, 187] on input "Force Rush - Rush the specified Segment" at bounding box center [230, 185] width 5 height 5
radio input "true"
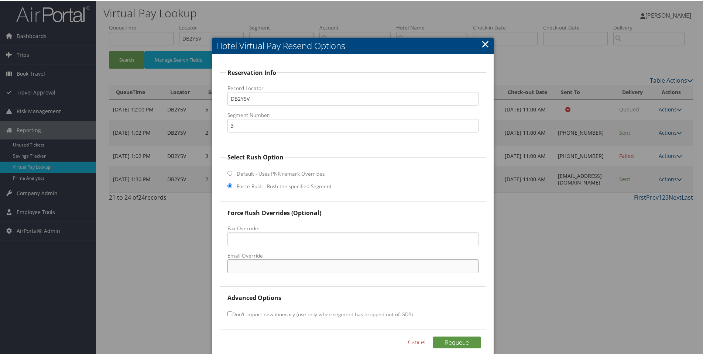
click at [290, 264] on input "Email Override" at bounding box center [354, 266] width 252 height 14
paste input "PNCHX_hampton_suites@hilton.com"
type input "PNCHX_hampton_suites@hilton.com"
click at [442, 343] on button "Requeue" at bounding box center [457, 342] width 48 height 12
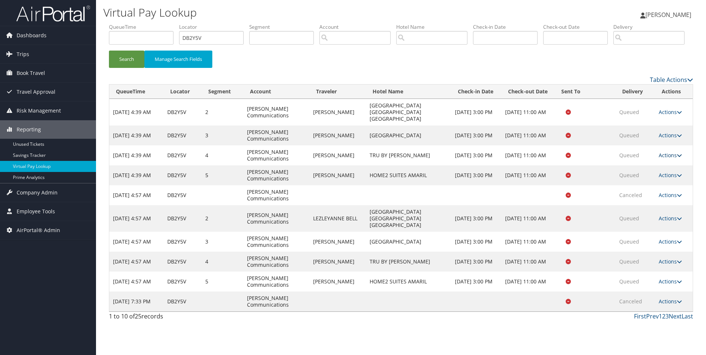
click at [661, 159] on link "Actions" at bounding box center [670, 155] width 23 height 7
click at [655, 166] on link "Resend" at bounding box center [657, 159] width 47 height 13
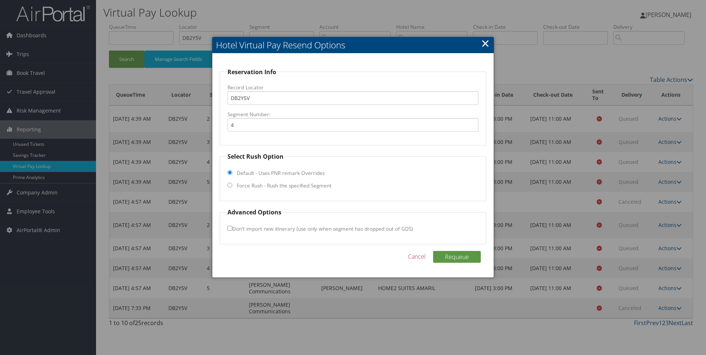
click at [302, 188] on label "Force Rush - Rush the specified Segment" at bounding box center [284, 185] width 95 height 7
click at [232, 188] on input "Force Rush - Rush the specified Segment" at bounding box center [230, 185] width 5 height 5
radio input "true"
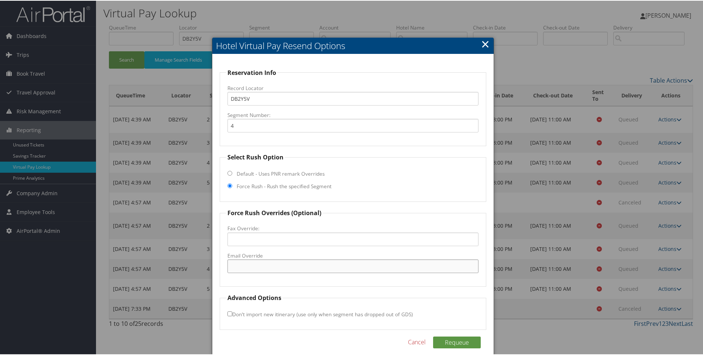
click at [243, 262] on input "Email Override" at bounding box center [354, 266] width 252 height 14
paste input "XNAOK_TRU@hilton.com"
type input "XNAOK_TRU@hilton.com"
click at [448, 341] on button "Requeue" at bounding box center [457, 342] width 48 height 12
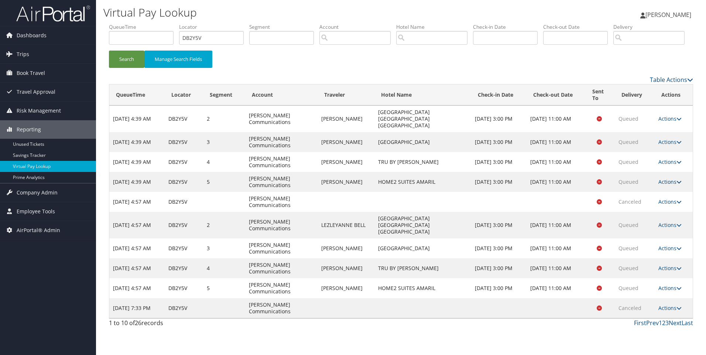
click at [667, 185] on link "Actions" at bounding box center [670, 181] width 23 height 7
click at [664, 183] on link "Resend" at bounding box center [656, 176] width 47 height 13
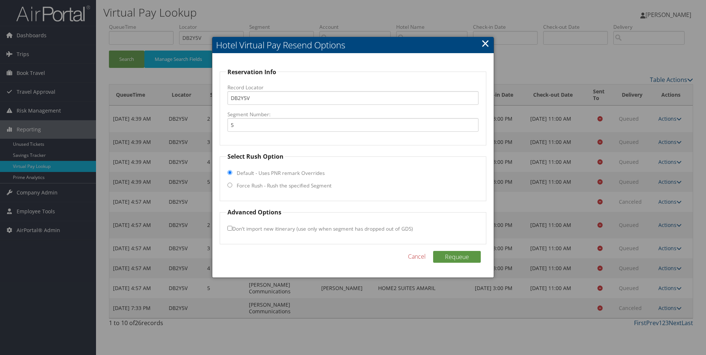
click at [284, 190] on fieldset "Select Rush Option Default - Uses PNR remark Overrides Force Rush - Rush the sp…" at bounding box center [353, 176] width 267 height 49
drag, startPoint x: 276, startPoint y: 186, endPoint x: 284, endPoint y: 190, distance: 9.4
click at [284, 190] on fieldset "Select Rush Option Default - Uses PNR remark Overrides Force Rush - Rush the sp…" at bounding box center [353, 176] width 267 height 49
click at [277, 182] on label "Force Rush - Rush the specified Segment" at bounding box center [284, 185] width 95 height 7
click at [232, 183] on input "Force Rush - Rush the specified Segment" at bounding box center [230, 185] width 5 height 5
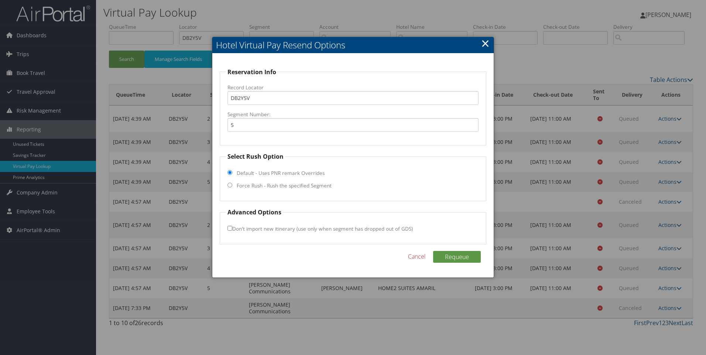
radio input "true"
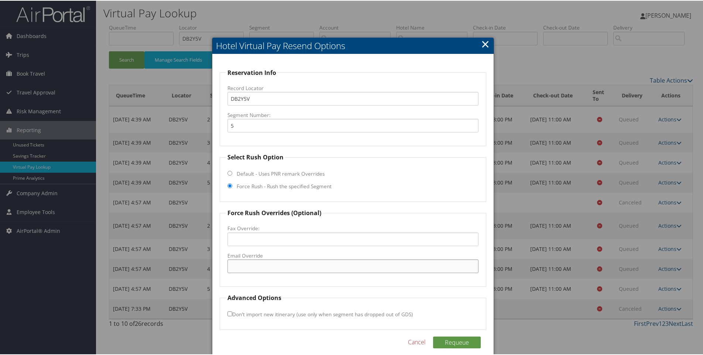
click at [268, 265] on input "Email Override" at bounding box center [354, 266] width 252 height 14
paste input "AMACL_Home2@hilton.com"
type input "AMACL_Home2@hilton.com"
click at [466, 338] on button "Requeue" at bounding box center [457, 342] width 48 height 12
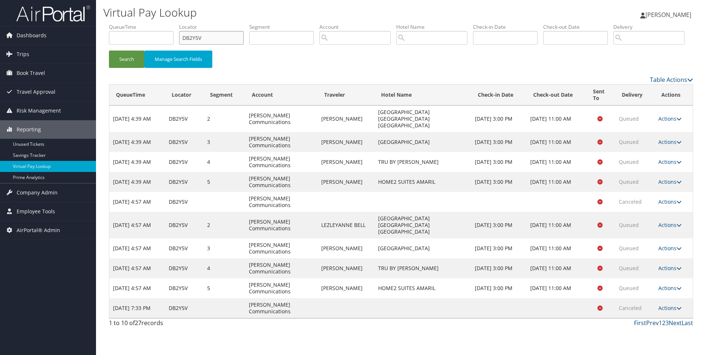
drag, startPoint x: 226, startPoint y: 44, endPoint x: 143, endPoint y: 35, distance: 83.2
click at [143, 23] on ul "QueueTime Locator DB2Y5V Segment Account Traveler Hotel Name Check-in Date Chec…" at bounding box center [401, 23] width 585 height 0
paste input "0VY7"
click at [109, 51] on button "Search" at bounding box center [126, 59] width 35 height 17
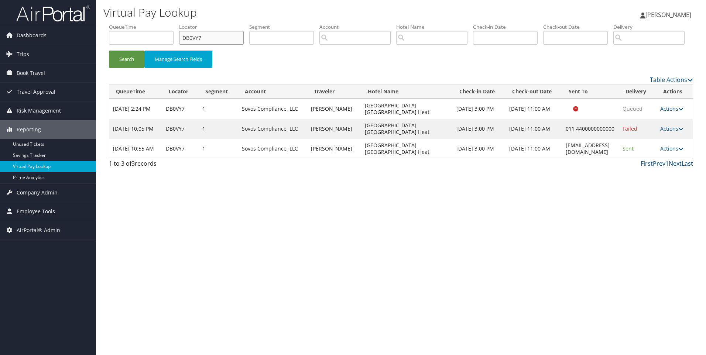
drag, startPoint x: 229, startPoint y: 41, endPoint x: 146, endPoint y: 40, distance: 83.5
click at [146, 23] on ul "QueueTime Locator DB0VY7 Segment Account Traveler Hotel Name Check-in Date Chec…" at bounding box center [401, 23] width 585 height 0
paste input "9NRVX"
click at [109, 51] on button "Search" at bounding box center [126, 59] width 35 height 17
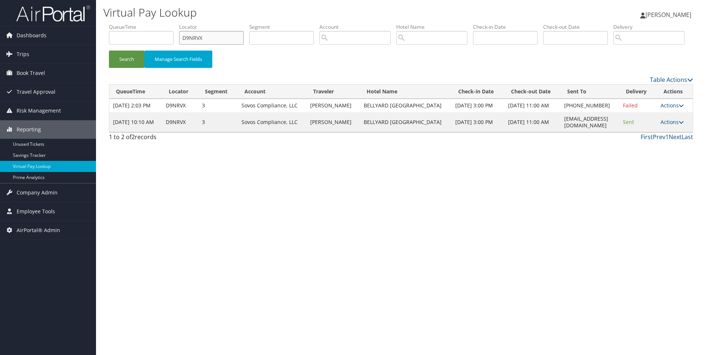
drag, startPoint x: 225, startPoint y: 38, endPoint x: 152, endPoint y: 39, distance: 72.4
click at [152, 23] on ul "QueueTime Locator D9NRVX Segment Account Traveler Hotel Name Check-in Date Chec…" at bounding box center [401, 23] width 585 height 0
paste input "MHLG"
click at [109, 51] on button "Search" at bounding box center [126, 59] width 35 height 17
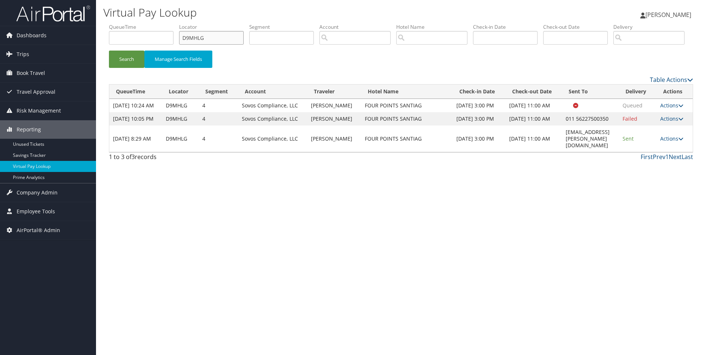
drag, startPoint x: 224, startPoint y: 42, endPoint x: 154, endPoint y: 47, distance: 70.7
click at [154, 23] on ul "QueueTime Locator D9MHLG Segment Account Traveler Hotel Name Check-in Date Chec…" at bounding box center [401, 23] width 585 height 0
paste input "6K91Z"
click at [109, 51] on button "Search" at bounding box center [126, 59] width 35 height 17
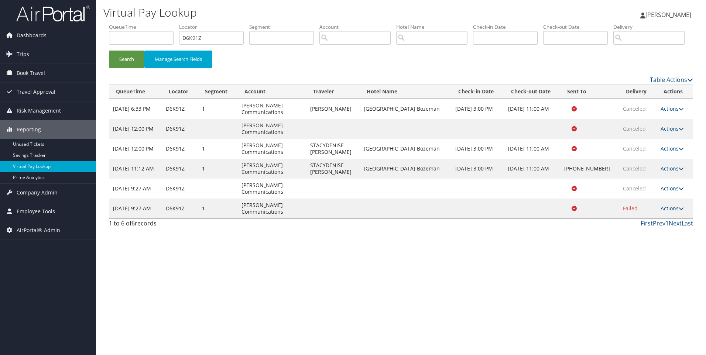
click at [669, 192] on link "Actions" at bounding box center [672, 188] width 23 height 7
click at [659, 232] on link "View Itinerary" at bounding box center [657, 225] width 47 height 13
drag, startPoint x: 219, startPoint y: 37, endPoint x: 150, endPoint y: 32, distance: 68.9
click at [150, 23] on ul "QueueTime Locator D6K91Z Segment Account Traveler Hotel Name Check-in Date Chec…" at bounding box center [401, 23] width 585 height 0
paste input "588R"
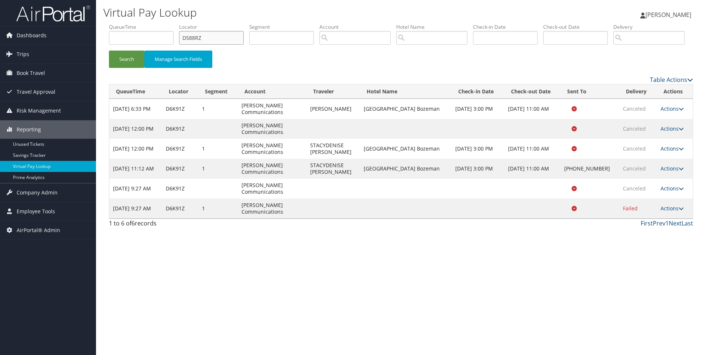
type input "D588RZ"
click at [109, 51] on button "Search" at bounding box center [126, 59] width 35 height 17
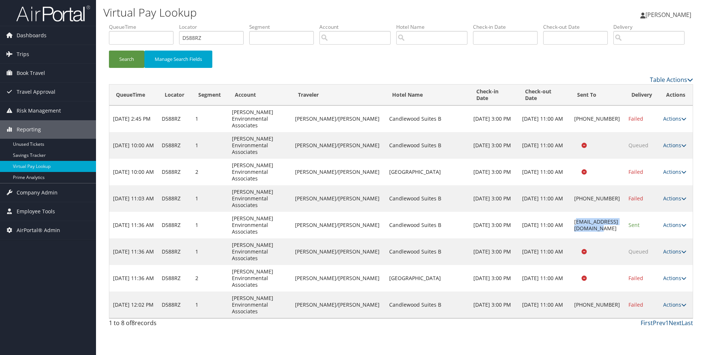
drag, startPoint x: 612, startPoint y: 220, endPoint x: 555, endPoint y: 212, distance: 57.4
click at [571, 212] on td "cws-bellevue@hotmail.com" at bounding box center [598, 225] width 54 height 27
copy td "ws-bellevue@hotmail.com"
click at [585, 216] on td "cws-bellevue@hotmail.com" at bounding box center [598, 225] width 54 height 27
drag, startPoint x: 549, startPoint y: 214, endPoint x: 615, endPoint y: 223, distance: 66.8
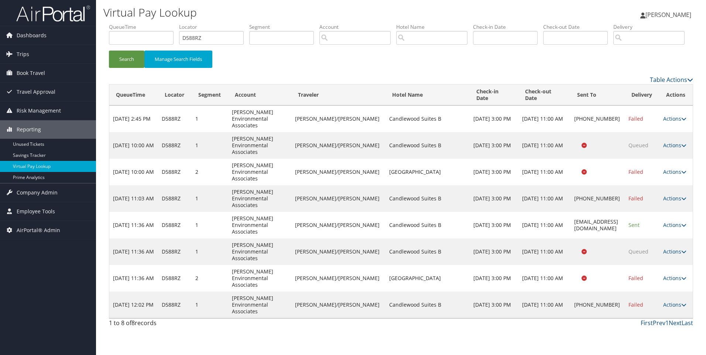
click at [615, 223] on tr "Sep 26, 2025 11:36 AM D588RZ 1 Bhate Environmental Associates TEW/RANDY MILES C…" at bounding box center [401, 225] width 584 height 27
drag, startPoint x: 615, startPoint y: 223, endPoint x: 611, endPoint y: 222, distance: 4.1
click at [611, 222] on td "cws-bellevue@hotmail.com" at bounding box center [598, 225] width 54 height 27
drag, startPoint x: 609, startPoint y: 221, endPoint x: 553, endPoint y: 210, distance: 56.8
click at [571, 212] on td "cws-bellevue@hotmail.com" at bounding box center [598, 225] width 54 height 27
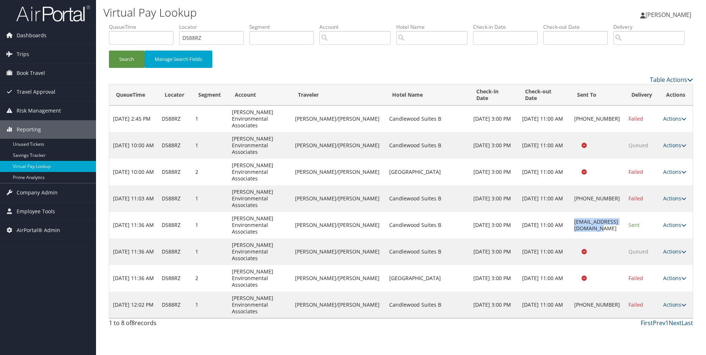
copy td "cws-bellevue@hotmail.com"
click at [673, 275] on link "Actions" at bounding box center [675, 278] width 23 height 7
click at [657, 246] on link "Resend" at bounding box center [659, 239] width 47 height 13
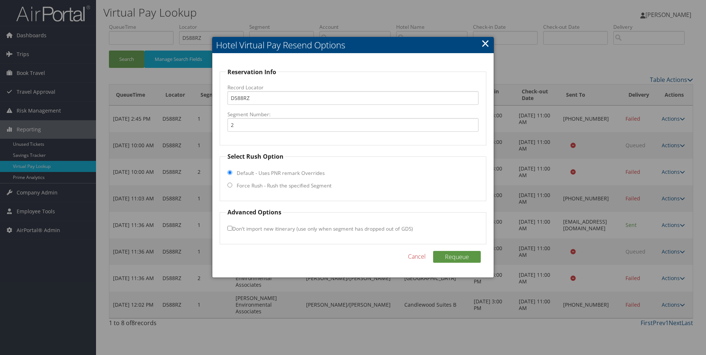
click at [293, 184] on label "Force Rush - Rush the specified Segment" at bounding box center [284, 185] width 95 height 7
click at [232, 184] on input "Force Rush - Rush the specified Segment" at bounding box center [230, 185] width 5 height 5
radio input "true"
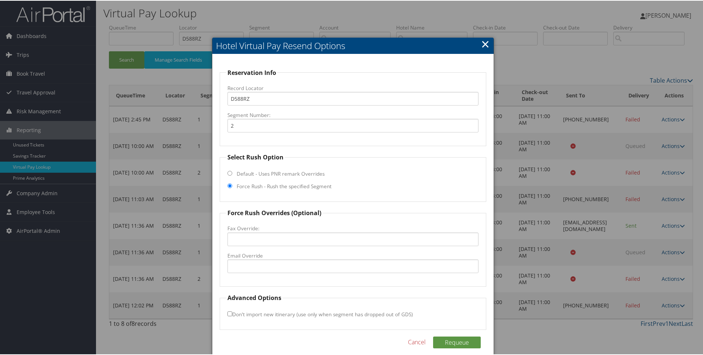
click at [266, 258] on label "Email Override" at bounding box center [354, 255] width 252 height 7
click at [266, 259] on input "Email Override" at bounding box center [354, 266] width 252 height 14
paste input "cws-bellevue@hotmail.com"
type input "cws-bellevue@hotmail.com"
click at [460, 340] on button "Requeue" at bounding box center [457, 342] width 48 height 12
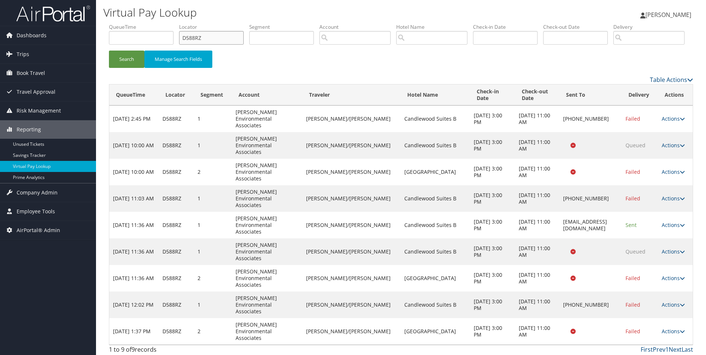
drag, startPoint x: 219, startPoint y: 42, endPoint x: 142, endPoint y: 46, distance: 77.3
click at [142, 23] on ul "QueueTime Locator D588RZ Segment Account Traveler Hotel Name Check-in Date Chec…" at bounding box center [401, 23] width 585 height 0
paste input "4YM67"
click at [109, 51] on button "Search" at bounding box center [126, 59] width 35 height 17
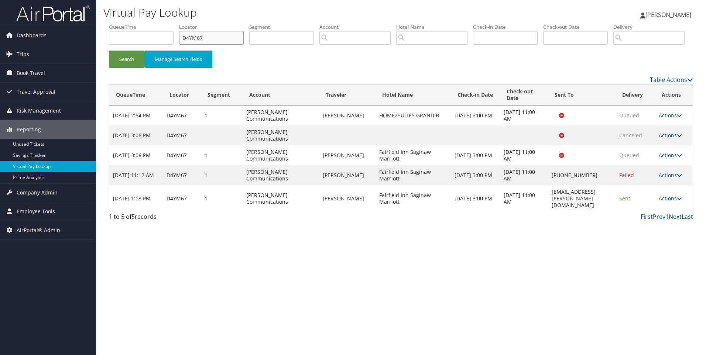
drag, startPoint x: 227, startPoint y: 35, endPoint x: 147, endPoint y: 41, distance: 80.0
click at [147, 23] on ul "QueueTime Locator D4YM67 Segment Account Traveler Hotel Name Check-in Date Chec…" at bounding box center [401, 23] width 585 height 0
paste input "CFRS2F"
type input "CFRS2F"
click at [109, 51] on button "Search" at bounding box center [126, 59] width 35 height 17
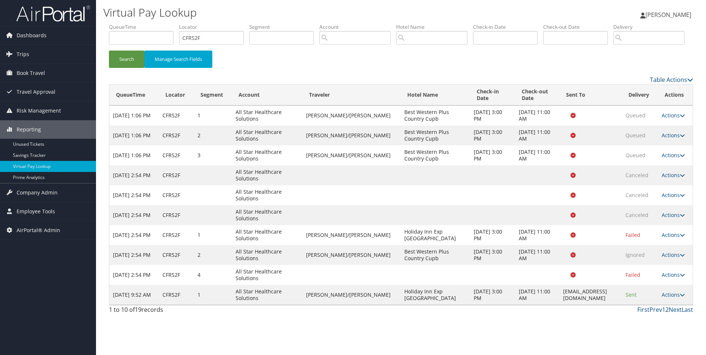
click at [667, 314] on link "2" at bounding box center [667, 310] width 3 height 8
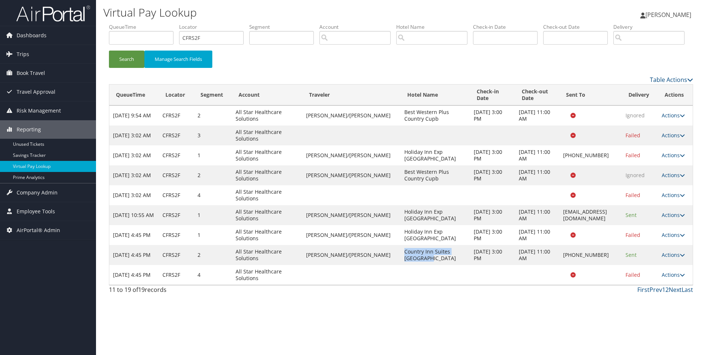
drag, startPoint x: 404, startPoint y: 288, endPoint x: 367, endPoint y: 279, distance: 38.3
click at [401, 265] on td "Country Inn Suites Lewisburg" at bounding box center [435, 255] width 69 height 20
drag, startPoint x: 367, startPoint y: 279, endPoint x: 401, endPoint y: 286, distance: 34.3
click at [401, 265] on td "Country Inn Suites Lewisburg" at bounding box center [435, 255] width 69 height 20
drag, startPoint x: 401, startPoint y: 287, endPoint x: 372, endPoint y: 280, distance: 29.2
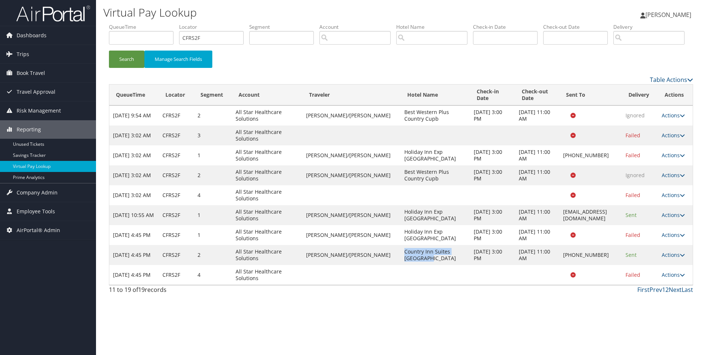
click at [401, 265] on td "Country Inn Suites Lewisburg" at bounding box center [435, 255] width 69 height 20
copy td "Country Inn Suites Lewisburg"
click at [669, 259] on link "Actions" at bounding box center [673, 255] width 23 height 7
click at [645, 272] on link "Resend" at bounding box center [650, 266] width 63 height 13
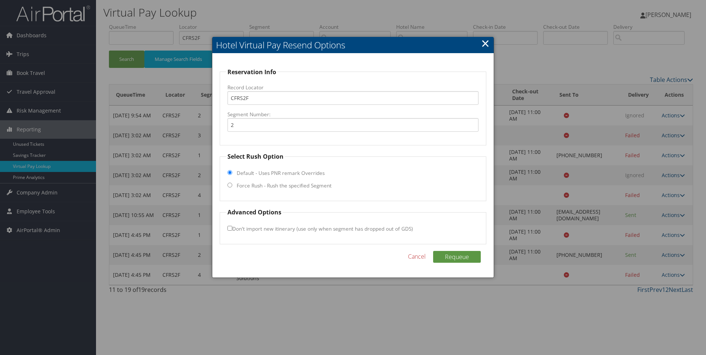
click at [287, 185] on label "Force Rush - Rush the specified Segment" at bounding box center [284, 185] width 95 height 7
click at [232, 185] on input "Force Rush - Rush the specified Segment" at bounding box center [230, 185] width 5 height 5
radio input "true"
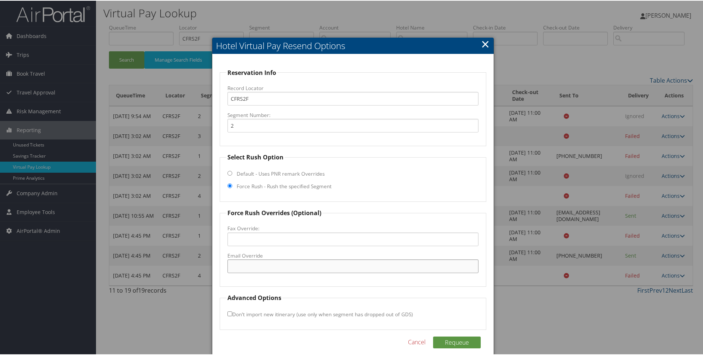
click at [256, 265] on input "Email Override" at bounding box center [354, 266] width 252 height 14
paste input ""CX_LEPA@countryinnamericas.com" <CX_LEPA@countryinnamericas.com>"
drag, startPoint x: 427, startPoint y: 270, endPoint x: 316, endPoint y: 276, distance: 110.7
click at [316, 276] on fieldset "Force Rush Overrides (Optional) Fax Override: Email Override "CX_LEPA@countryin…" at bounding box center [353, 247] width 267 height 78
click at [230, 266] on input ""CX_LEPA@countryinnamericas.com" at bounding box center [354, 266] width 252 height 14
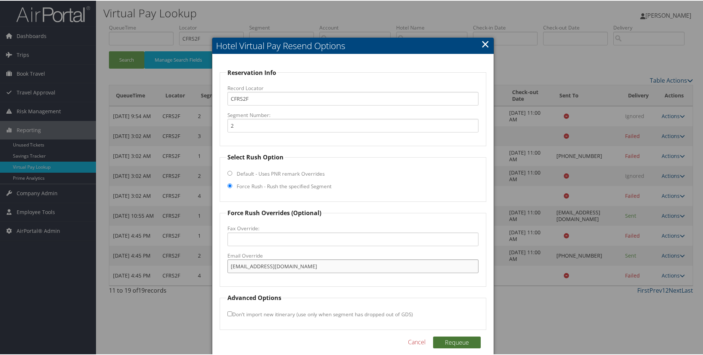
type input "CX_LEPA@countryinnamericas.com"
click at [445, 340] on button "Requeue" at bounding box center [457, 342] width 48 height 12
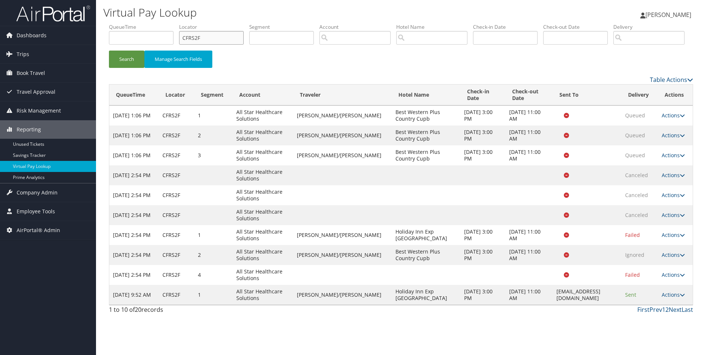
drag, startPoint x: 210, startPoint y: 37, endPoint x: 116, endPoint y: 44, distance: 94.4
click at [116, 23] on ul "QueueTime Locator CFRS2F Segment Account Traveler Hotel Name Check-in Date Chec…" at bounding box center [401, 23] width 585 height 0
paste input "DSPN5"
click at [109, 51] on button "Search" at bounding box center [126, 59] width 35 height 17
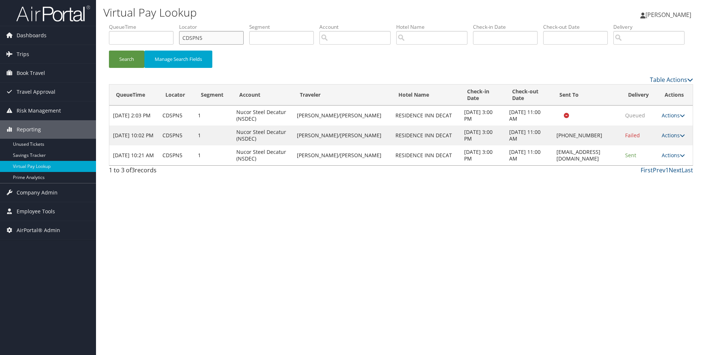
drag, startPoint x: 231, startPoint y: 35, endPoint x: 158, endPoint y: 32, distance: 72.9
click at [158, 23] on ul "QueueTime Locator CDSPN5 Segment Account Traveler Hotel Name Check-in Date Chec…" at bounding box center [401, 23] width 585 height 0
paste input "DJS8P6"
type input "DJS8P6"
click at [109, 51] on button "Search" at bounding box center [126, 59] width 35 height 17
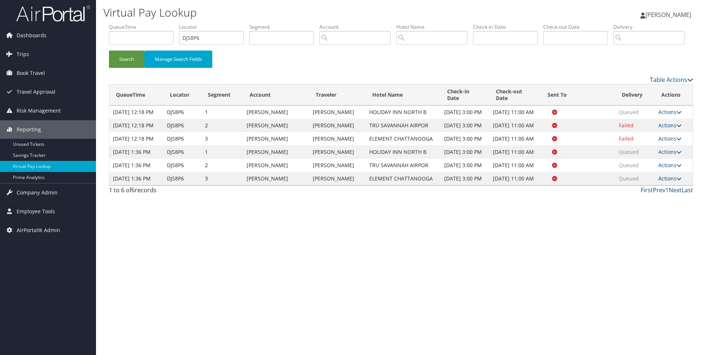
click at [664, 182] on link "Actions" at bounding box center [670, 178] width 23 height 7
click at [643, 258] on link "View Itinerary" at bounding box center [657, 251] width 47 height 13
click at [668, 156] on link "Actions" at bounding box center [670, 152] width 23 height 7
click at [660, 192] on link "Resend" at bounding box center [657, 186] width 47 height 13
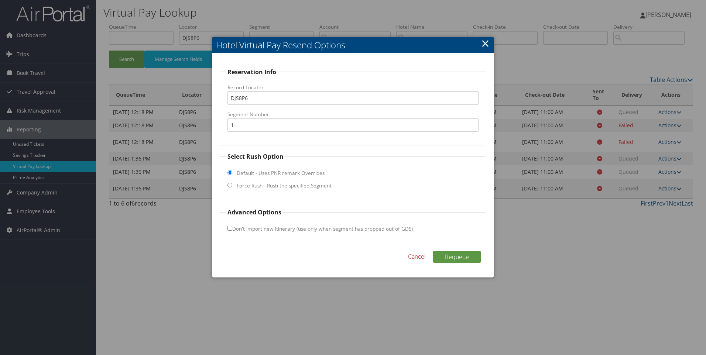
click at [286, 185] on label "Force Rush - Rush the specified Segment" at bounding box center [284, 185] width 95 height 7
click at [232, 185] on input "Force Rush - Rush the specified Segment" at bounding box center [230, 185] width 5 height 5
radio input "true"
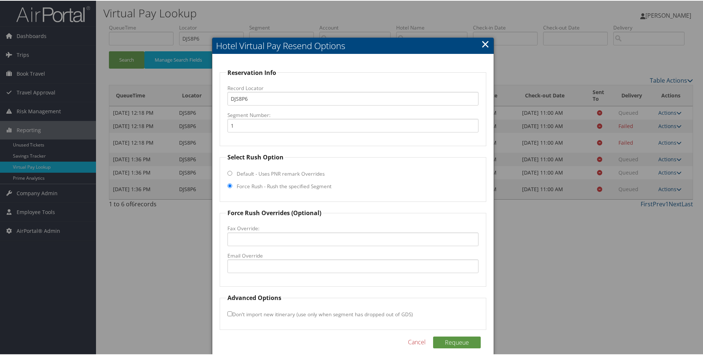
click at [287, 276] on fieldset "Force Rush Overrides (Optional) Fax Override: Email Override" at bounding box center [353, 247] width 267 height 78
click at [269, 264] on input "Email Override" at bounding box center [354, 266] width 252 height 14
paste input "gm@hiknoxnorth.com"
type input "gm@hiknoxnorth.com"
click at [456, 348] on button "Requeue" at bounding box center [457, 342] width 48 height 12
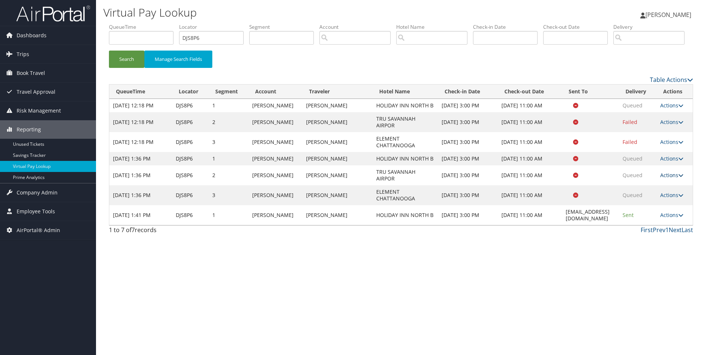
click at [667, 179] on link "Actions" at bounding box center [672, 175] width 23 height 7
click at [658, 183] on link "Resend" at bounding box center [659, 176] width 47 height 13
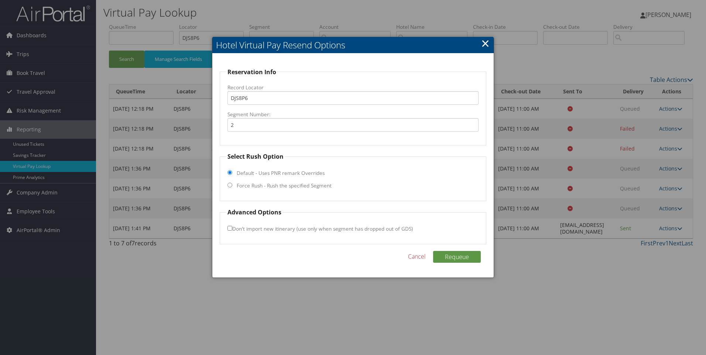
click at [268, 185] on label "Force Rush - Rush the specified Segment" at bounding box center [284, 185] width 95 height 7
click at [232, 185] on input "Force Rush - Rush the specified Segment" at bounding box center [230, 185] width 5 height 5
radio input "true"
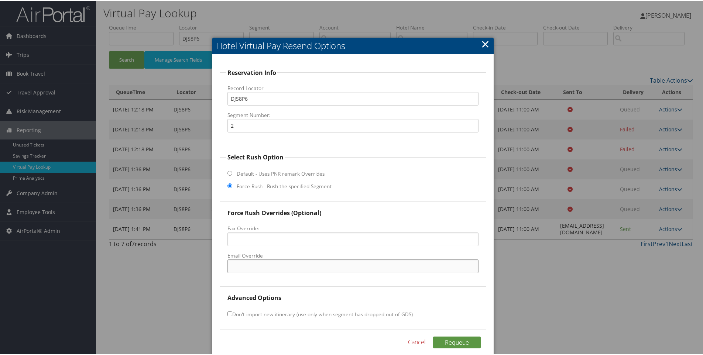
click at [263, 270] on input "Email Override" at bounding box center [354, 266] width 252 height 14
paste input "SAVRU_TRU@hilton.com"
type input "SAVRU_TRU@hilton.com"
click at [457, 340] on button "Requeue" at bounding box center [457, 342] width 48 height 12
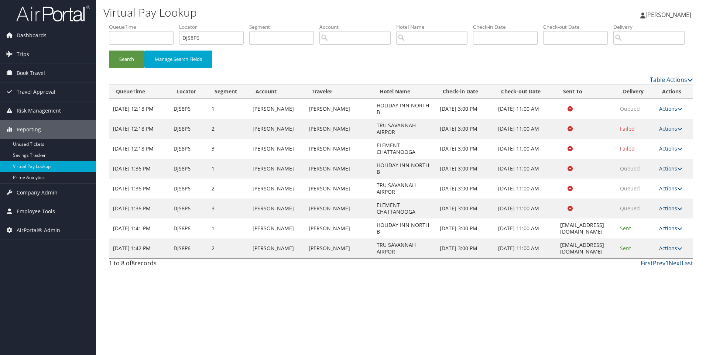
click at [668, 212] on link "Actions" at bounding box center [671, 208] width 23 height 7
click at [659, 226] on link "Resend" at bounding box center [658, 219] width 47 height 13
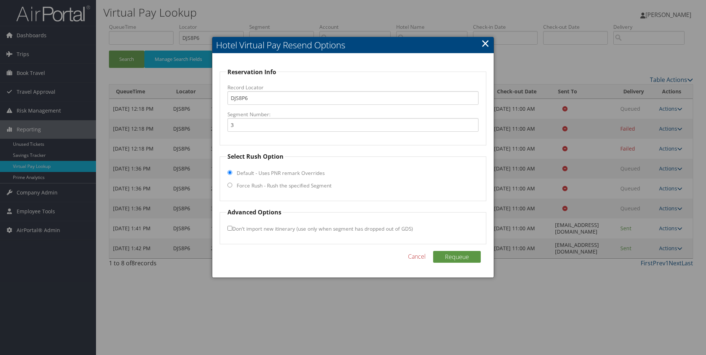
click at [229, 184] on input "Force Rush - Rush the specified Segment" at bounding box center [230, 185] width 5 height 5
radio input "true"
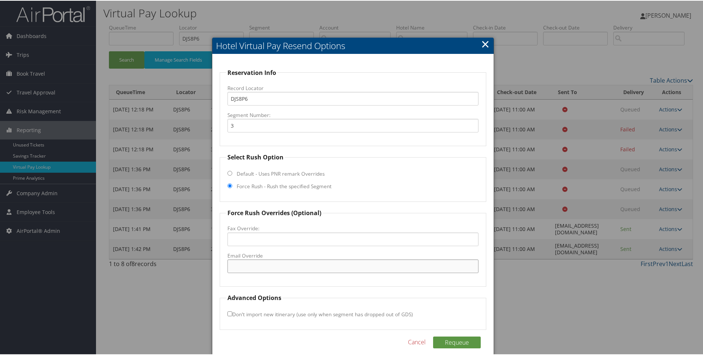
click at [239, 264] on input "Email Override" at bounding box center [354, 266] width 252 height 14
paste input "sales.chael@dynamicgroupmgmt.com"
type input "sales.chael@dynamicgroupmgmt.com"
click at [455, 349] on div "Requeue Cancel" at bounding box center [353, 345] width 267 height 19
click at [455, 348] on button "Requeue" at bounding box center [457, 342] width 48 height 12
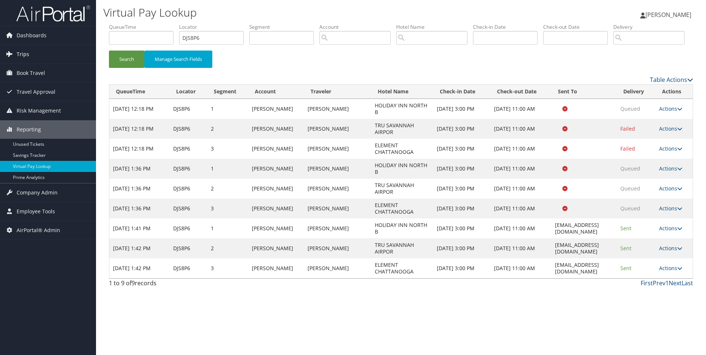
click at [45, 53] on link "Trips" at bounding box center [48, 54] width 96 height 18
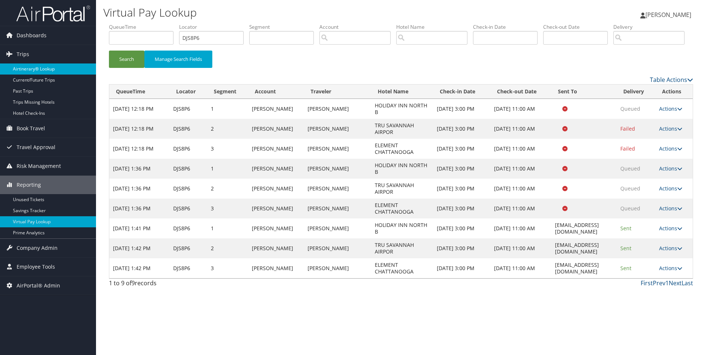
click at [50, 69] on link "Airtinerary® Lookup" at bounding box center [48, 69] width 96 height 11
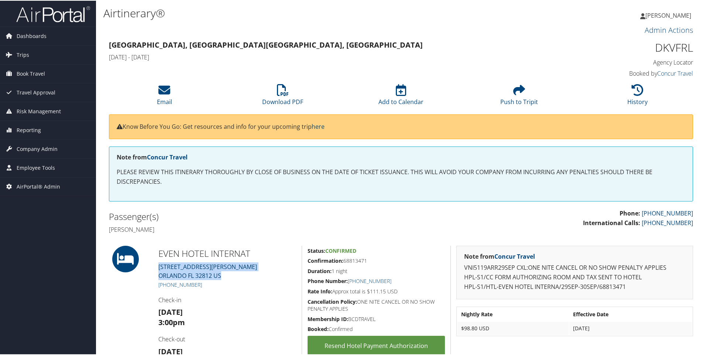
drag, startPoint x: 229, startPoint y: 278, endPoint x: 160, endPoint y: 266, distance: 70.2
click at [160, 266] on div "EVEN HOTEL INTERNAT 4315 MCCOY ROAD ORLANDO FL 32812 US +1 (407) 203-8747 Check…" at bounding box center [227, 309] width 149 height 129
copy link "4315 MCCOY ROAD ORLANDO FL 32812 US"
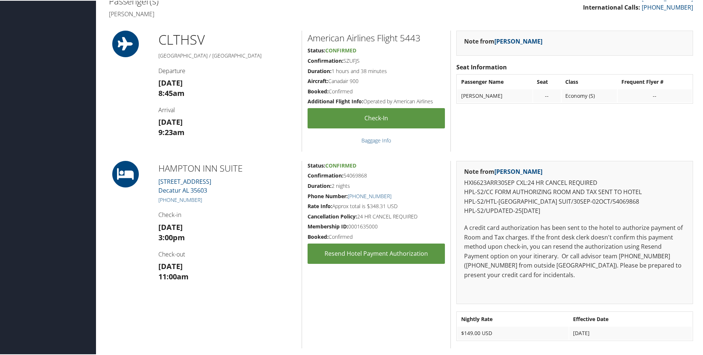
scroll to position [256, 0]
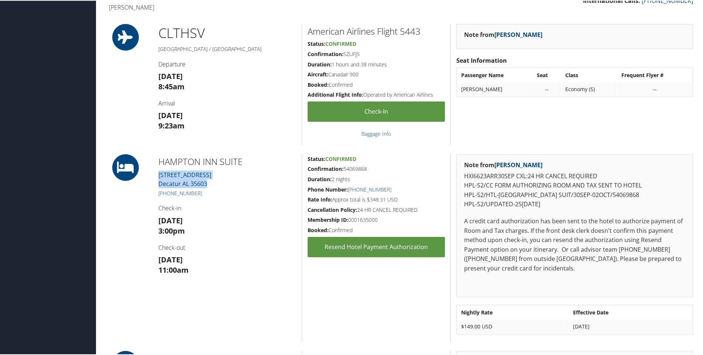
drag, startPoint x: 213, startPoint y: 183, endPoint x: 159, endPoint y: 178, distance: 54.6
click at [159, 178] on div "HAMPTON INN SUITE 1205 Courtyard Circle Decatur AL 35603 +1 (256) 893-9988 Chec…" at bounding box center [227, 248] width 149 height 188
copy link "1205 Courtyard Circle Decatur AL 35603"
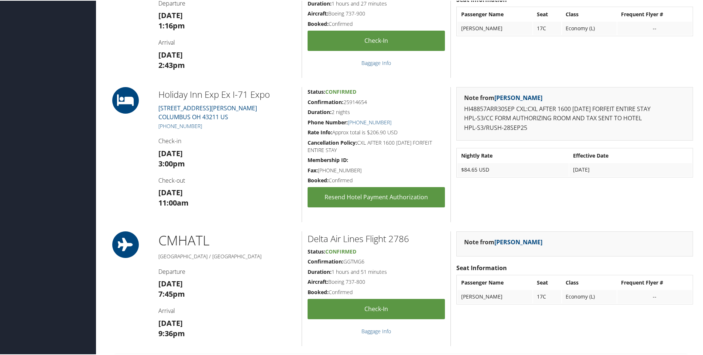
scroll to position [443, 0]
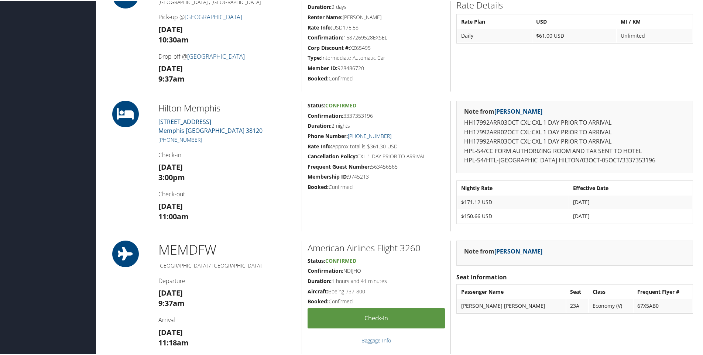
scroll to position [553, 0]
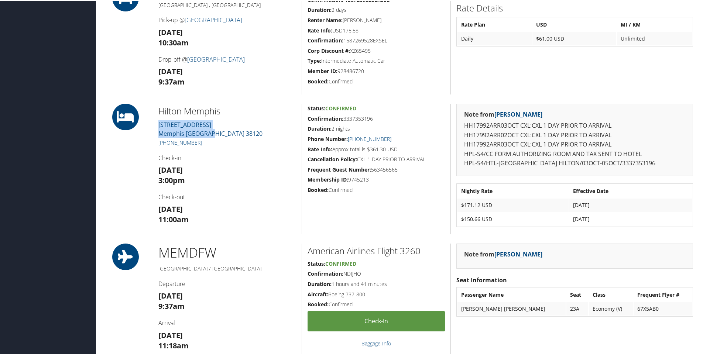
drag, startPoint x: 205, startPoint y: 130, endPoint x: 156, endPoint y: 120, distance: 49.8
click at [156, 120] on div "[GEOGRAPHIC_DATA] [STREET_ADDRESS] [PHONE_NUMBER] Check-in [DATE] 3:00pm Check-…" at bounding box center [227, 168] width 149 height 131
copy link "[STREET_ADDRESS]"
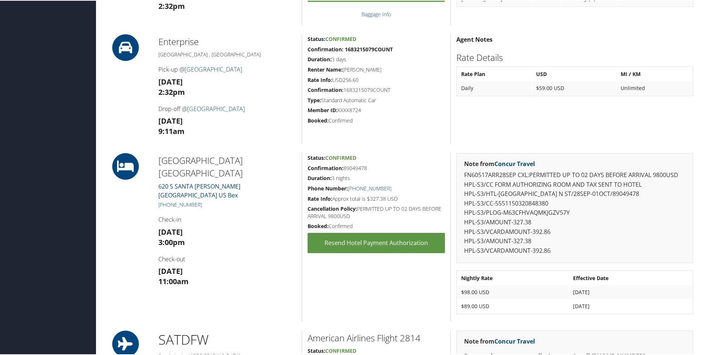
scroll to position [379, 0]
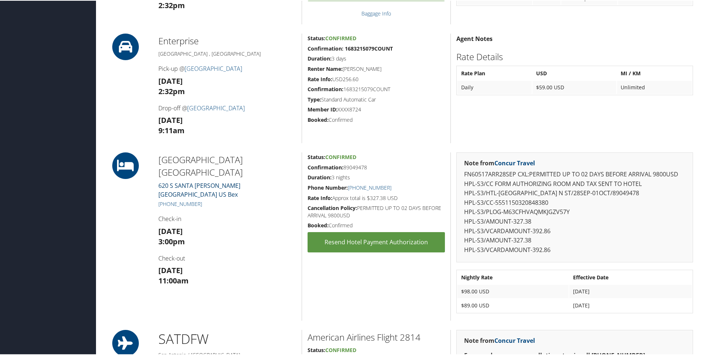
drag, startPoint x: 238, startPoint y: 182, endPoint x: 158, endPoint y: 174, distance: 80.6
click at [158, 174] on div "Fairfield Inn N Stes Marriott 620 S SANTA ROSA San Antonio TX 78204 US Bex +1 (…" at bounding box center [227, 236] width 149 height 168
click at [159, 181] on link "620 S SANTA ROSA San Antonio TX 78204 US Bex" at bounding box center [200, 189] width 82 height 17
click at [286, 159] on h2 "Fairfield Inn N Stes Marriott" at bounding box center [228, 165] width 138 height 25
drag, startPoint x: 260, startPoint y: 183, endPoint x: 154, endPoint y: 174, distance: 106.1
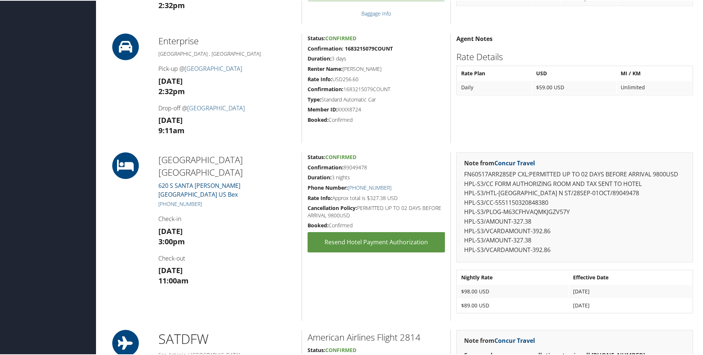
click at [154, 174] on div "Fairfield Inn N Stes Marriott 620 S SANTA ROSA San Antonio TX 78204 US Bex +1 (…" at bounding box center [227, 236] width 149 height 168
copy link "620 S SANTA ROSA San Antonio TX 78204 US Bex"
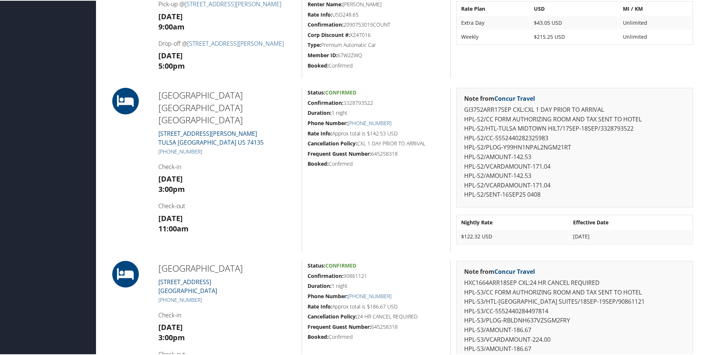
scroll to position [315, 0]
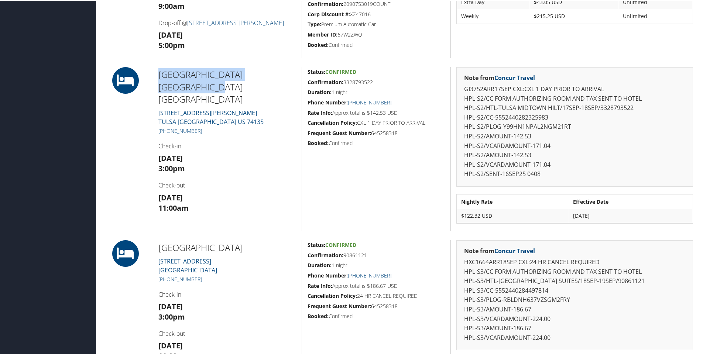
drag, startPoint x: 293, startPoint y: 72, endPoint x: 154, endPoint y: 71, distance: 138.9
click at [154, 71] on div "Hilton Garden Inn Tulsa Midtown 4518 E Skelly Drive TULSA OK US 74135 +1 (918) …" at bounding box center [227, 149] width 149 height 164
copy h2 "Hilton Garden Inn Tulsa Midtown"
click at [286, 153] on h3 "Wed 17 Sep 3:00pm" at bounding box center [228, 163] width 138 height 21
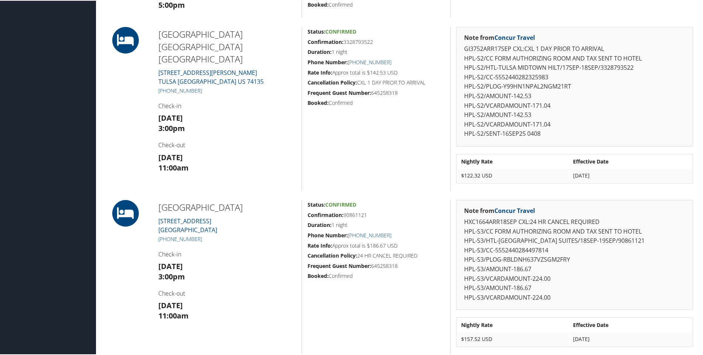
scroll to position [352, 0]
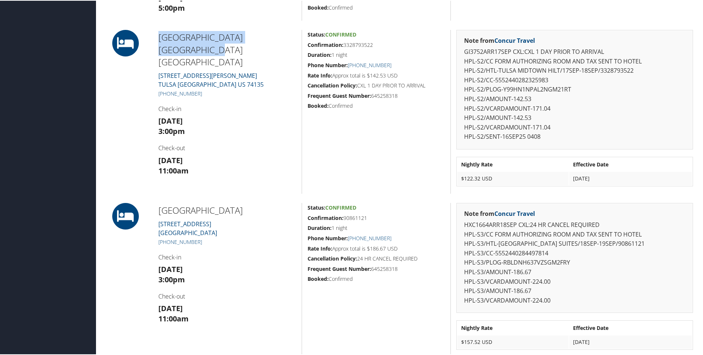
drag, startPoint x: 289, startPoint y: 41, endPoint x: 151, endPoint y: 39, distance: 137.1
click at [151, 39] on div "Hilton Garden Inn Tulsa Midtown 4518 E Skelly Drive TULSA OK US 74135 +1 (918) …" at bounding box center [401, 111] width 596 height 164
copy div "Hilton Garden Inn Tulsa Midtown"
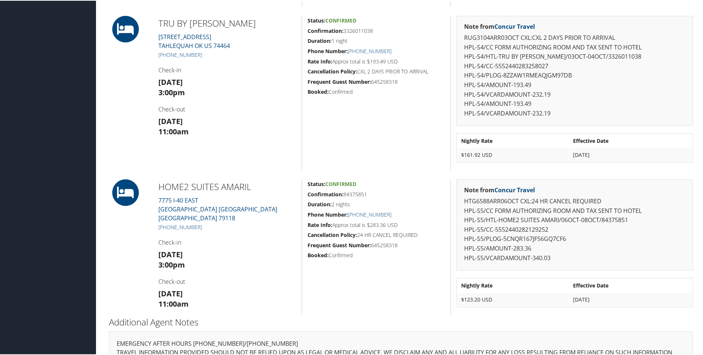
scroll to position [707, 0]
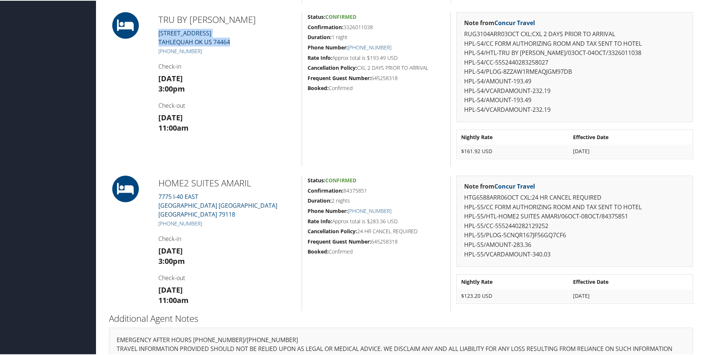
drag, startPoint x: 238, startPoint y: 42, endPoint x: 158, endPoint y: 35, distance: 80.5
click at [158, 35] on div "TRU BY HILTON TAHLE 3457 Cherokee Springs Rd TAHLEQUAH OK US 74464 +1 (918) 871…" at bounding box center [227, 88] width 149 height 154
copy link "3457 Cherokee Springs Rd TAHLEQUAH OK US 74464"
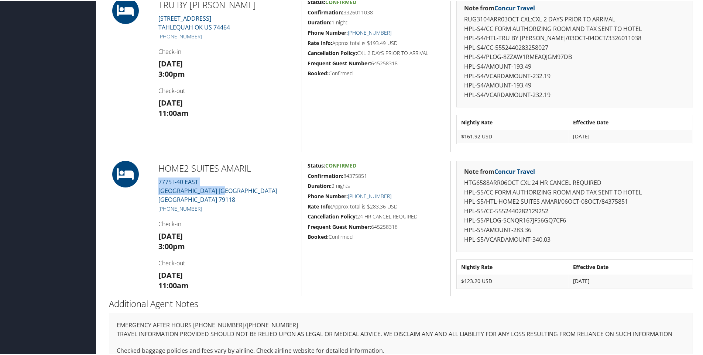
drag, startPoint x: 212, startPoint y: 187, endPoint x: 156, endPoint y: 178, distance: 56.9
click at [156, 178] on div "HOME2 SUITES AMARIL 7775 I-40 EAST AMARILLO TX US 79118 +1 (806) 373-4101 Check…" at bounding box center [227, 228] width 149 height 136
copy link "7775 I-40 EAST AMARILLO TX US 79118"
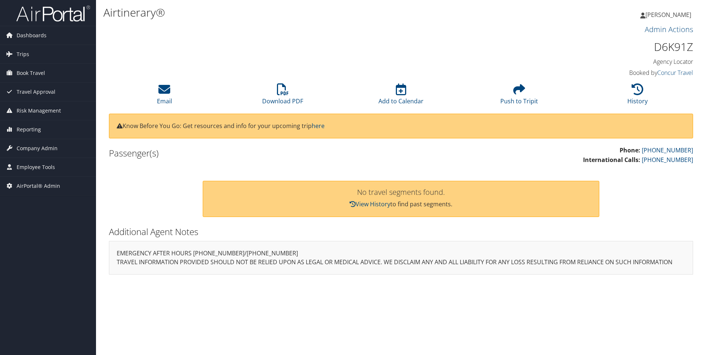
click at [706, 74] on html "Menu Dashboards ► AirPortal 360™ (Manager) AirPortal 360™ (Agent) My Travel Das…" at bounding box center [353, 177] width 706 height 355
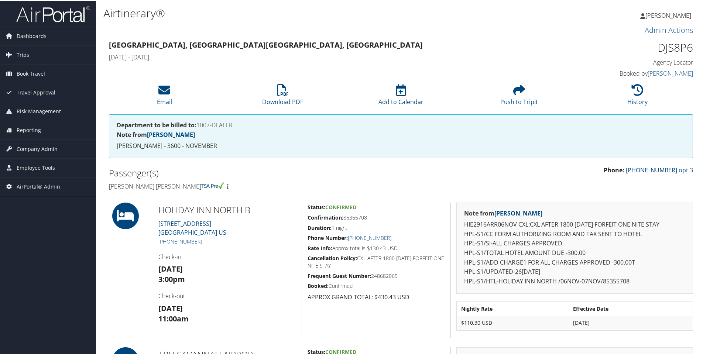
drag, startPoint x: 228, startPoint y: 234, endPoint x: 157, endPoint y: 224, distance: 71.2
click at [157, 224] on div "HOLIDAY INN NORTH B 5634 Merchants Center Boulevar KNOXVILLE TN 37912 US +1 (86…" at bounding box center [227, 270] width 149 height 136
copy link "5634 Merchants Center Boulevar KNOXVILLE TN 37912 US"
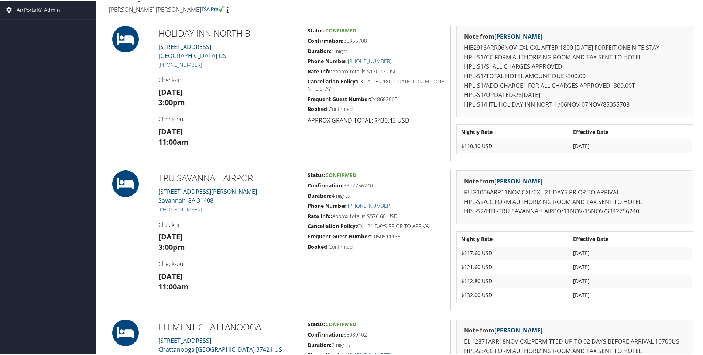
scroll to position [177, 0]
drag, startPoint x: 226, startPoint y: 202, endPoint x: 159, endPoint y: 191, distance: 68.3
click at [159, 191] on div "TRU SAVANNAH AIRPOR 90 Stephen S Green Drive Savannah GA 31408 +1 (912) 348-675…" at bounding box center [227, 240] width 149 height 140
copy link "90 Stephen S Green Drive Savannah GA 31408"
drag, startPoint x: 279, startPoint y: 324, endPoint x: 160, endPoint y: 321, distance: 119.0
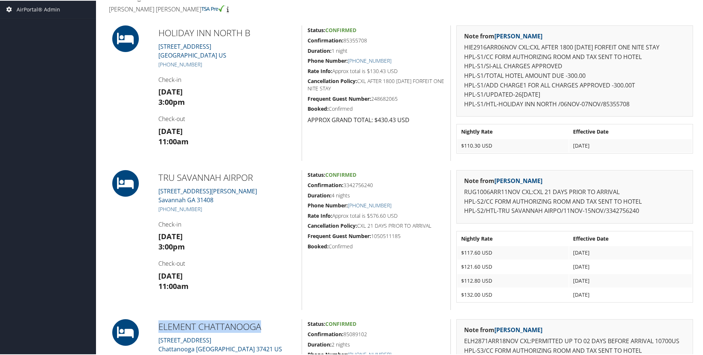
click at [160, 321] on h2 "ELEMENT CHATTANOOGA" at bounding box center [228, 326] width 138 height 13
copy h2 "ELEMENT CHATTANOOGA"
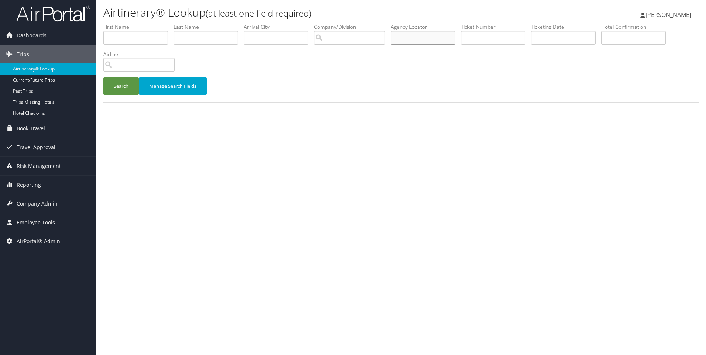
click at [410, 37] on input "text" at bounding box center [423, 38] width 65 height 14
paste input "DJ2H0D"
type input "DJ2H0D"
click at [103, 78] on button "Search" at bounding box center [120, 86] width 35 height 17
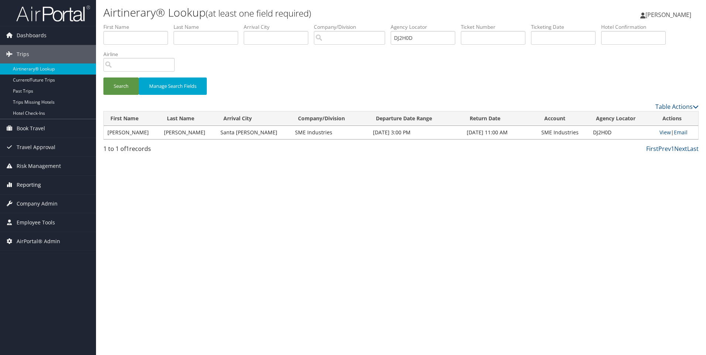
click at [33, 187] on span "Reporting" at bounding box center [29, 185] width 24 height 18
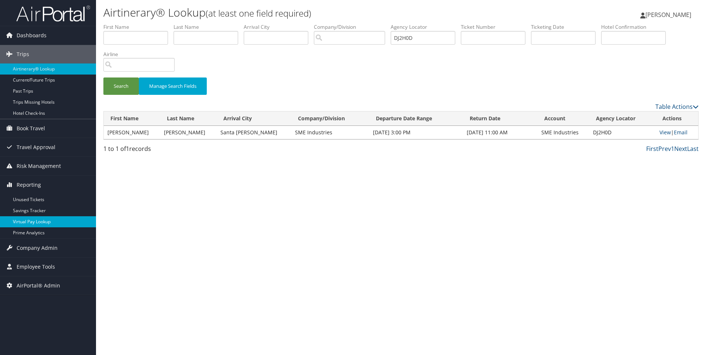
click at [38, 217] on link "Virtual Pay Lookup" at bounding box center [48, 222] width 96 height 11
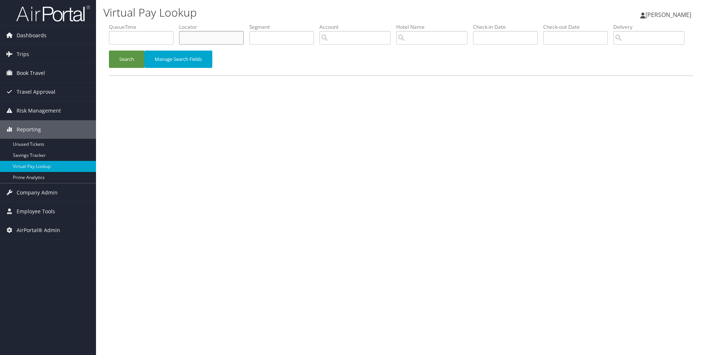
click at [219, 39] on input "text" at bounding box center [211, 38] width 65 height 14
paste input "DJ2H0D"
click at [109, 51] on button "Search" at bounding box center [126, 59] width 35 height 17
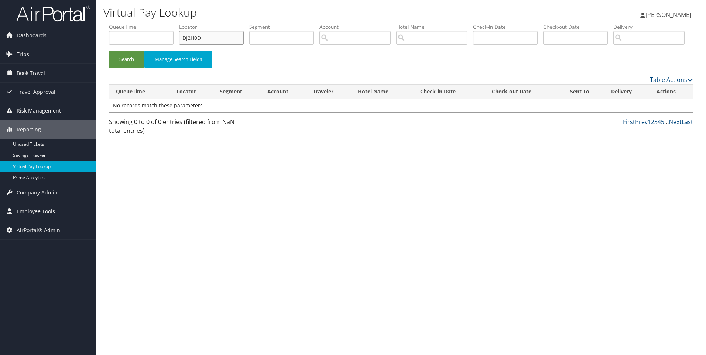
drag, startPoint x: 227, startPoint y: 37, endPoint x: 110, endPoint y: 38, distance: 117.1
click at [110, 23] on ul "QueueTime Locator DJ2H0D Segment Account Traveler Hotel Name Check-in Date Chec…" at bounding box center [401, 23] width 585 height 0
paste input "KW3J1"
click at [109, 51] on button "Search" at bounding box center [126, 59] width 35 height 17
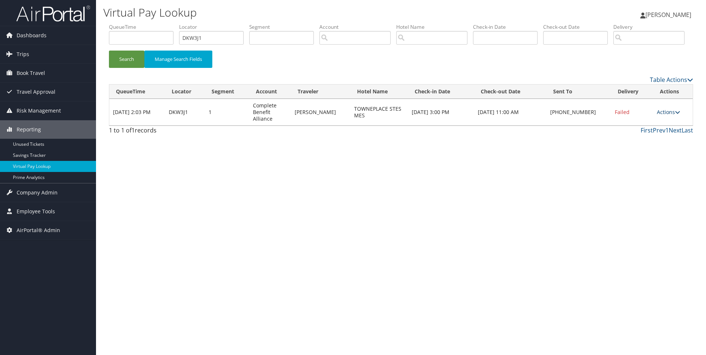
click at [661, 116] on link "Actions" at bounding box center [668, 112] width 23 height 7
click at [645, 164] on link "View Itinerary" at bounding box center [644, 157] width 63 height 13
drag, startPoint x: 217, startPoint y: 37, endPoint x: 134, endPoint y: 26, distance: 83.8
click at [134, 23] on ul "QueueTime Locator DKW3J1 Segment Account Traveler Hotel Name Check-in Date Chec…" at bounding box center [401, 23] width 585 height 0
paste input "5SC"
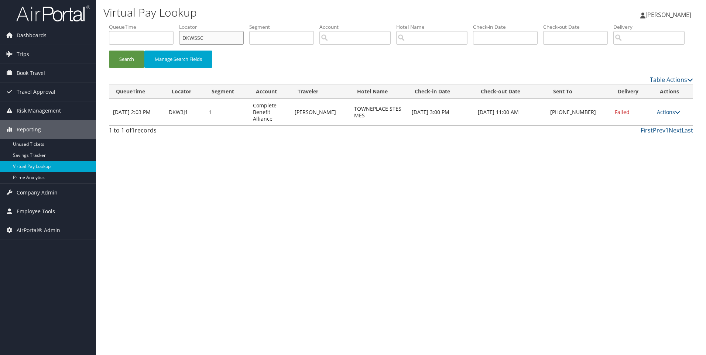
type input "DKW5SC"
click at [109, 51] on button "Search" at bounding box center [126, 59] width 35 height 17
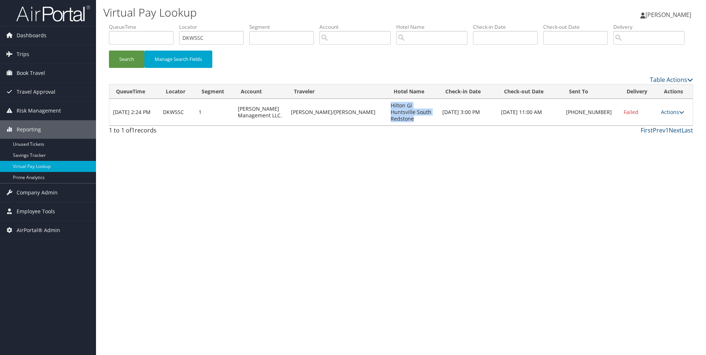
drag, startPoint x: 427, startPoint y: 149, endPoint x: 372, endPoint y: 133, distance: 58.0
click at [387, 126] on td "Hilton Gi Huntsville South Redstone" at bounding box center [412, 112] width 51 height 27
drag, startPoint x: 372, startPoint y: 133, endPoint x: 413, endPoint y: 144, distance: 43.2
click at [413, 126] on td "Hilton Gi Huntsville South Redstone" at bounding box center [412, 112] width 51 height 27
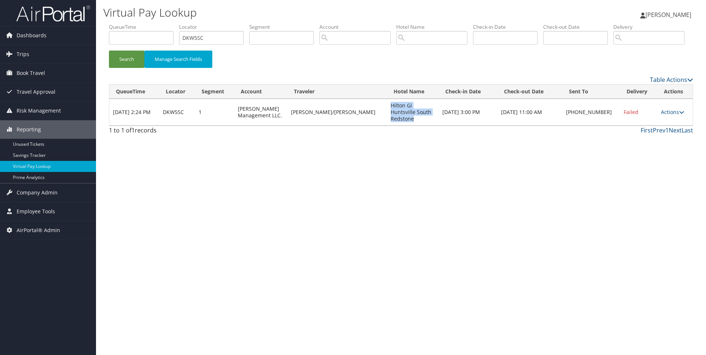
copy td "Hilton Gi Huntsville South Redstone"
click at [671, 116] on link "Actions" at bounding box center [672, 112] width 23 height 7
click at [655, 129] on link "Resend" at bounding box center [646, 123] width 63 height 13
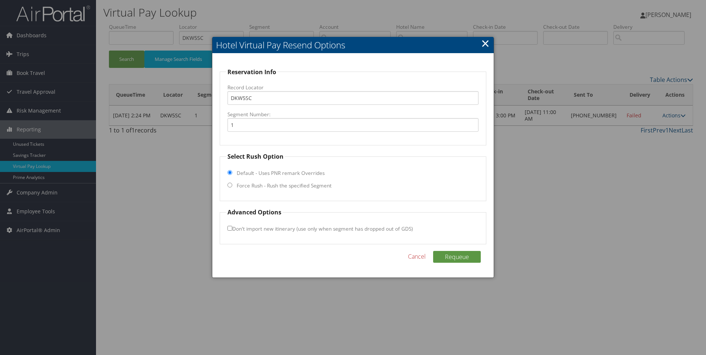
click at [282, 186] on label "Force Rush - Rush the specified Segment" at bounding box center [284, 185] width 95 height 7
click at [232, 186] on input "Force Rush - Rush the specified Segment" at bounding box center [230, 185] width 5 height 5
radio input "true"
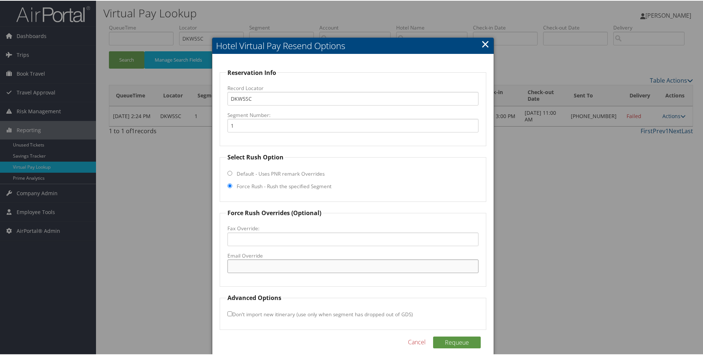
click at [267, 261] on input "Email Override" at bounding box center [354, 266] width 252 height 14
paste input "HSVSO_GM@hilton.com"
type input "HSVSO_GM@hilton.com"
click at [459, 340] on button "Requeue" at bounding box center [457, 342] width 48 height 12
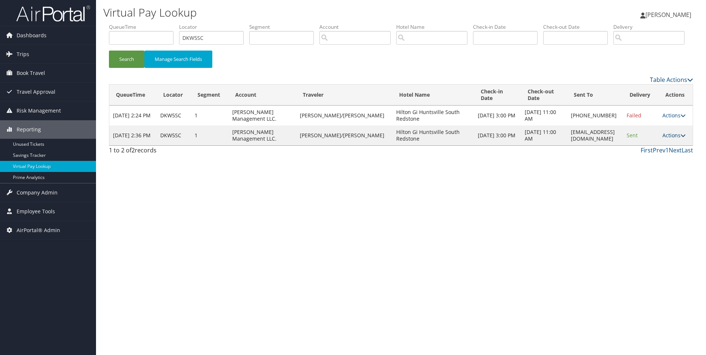
click at [673, 139] on link "Actions" at bounding box center [674, 135] width 23 height 7
click at [653, 178] on link "View Itinerary" at bounding box center [660, 171] width 47 height 13
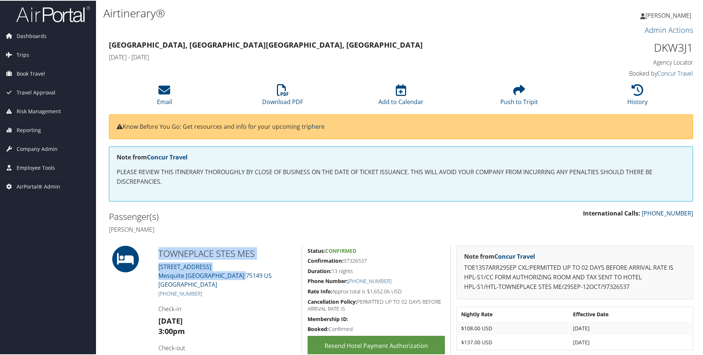
drag, startPoint x: 246, startPoint y: 278, endPoint x: 151, endPoint y: 265, distance: 95.4
click at [151, 265] on div "TOWNEPLACE STES MES 500 RODEO CENTER BLVD Mesquite TX 75149 US Dallas +1 (972) …" at bounding box center [401, 309] width 596 height 129
click at [151, 265] on div at bounding box center [128, 309] width 50 height 129
drag, startPoint x: 256, startPoint y: 276, endPoint x: 155, endPoint y: 259, distance: 103.1
click at [155, 259] on div "TOWNEPLACE STES MES 500 RODEO CENTER BLVD Mesquite TX 75149 US Dallas +1 (972) …" at bounding box center [227, 309] width 149 height 129
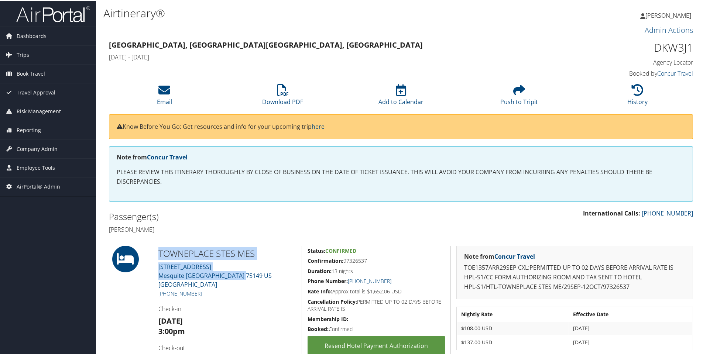
copy div "TOWNEPLACE STES MES 500 RODEO CENTER BLVD Mesquite TX 75149 US Dallas"
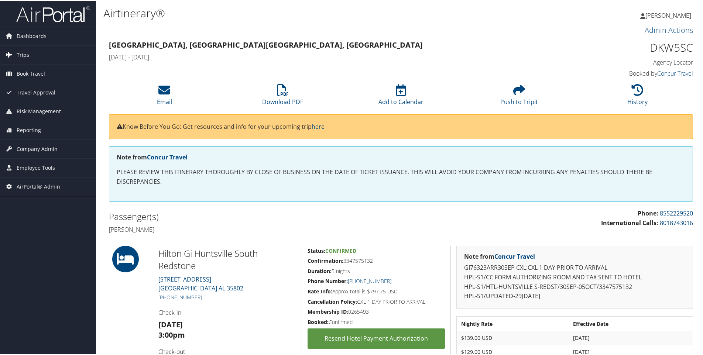
click at [22, 54] on span "Trips" at bounding box center [23, 54] width 13 height 18
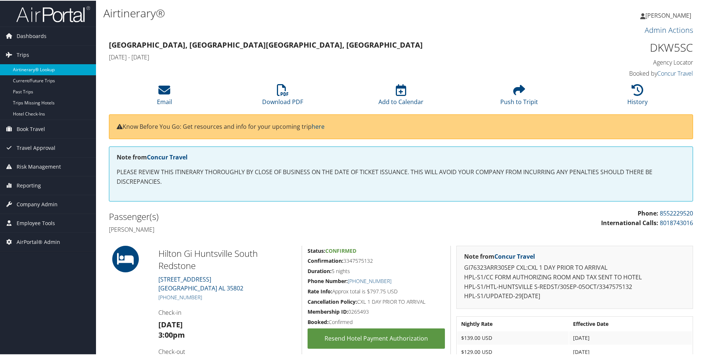
click at [26, 65] on link "Airtinerary® Lookup" at bounding box center [48, 69] width 96 height 11
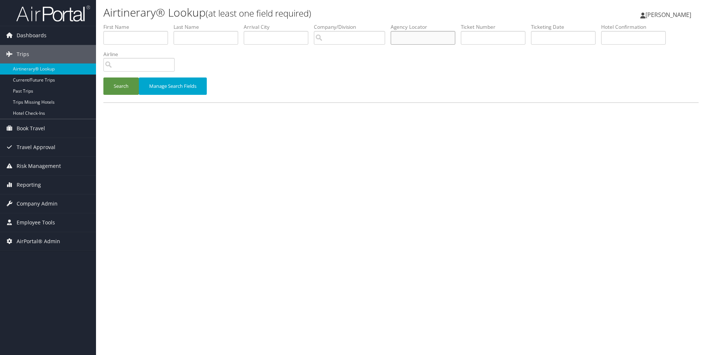
click at [436, 36] on input "text" at bounding box center [423, 38] width 65 height 14
paste input "DG5HHT"
type input "DG5HHT"
click at [103, 78] on button "Search" at bounding box center [120, 86] width 35 height 17
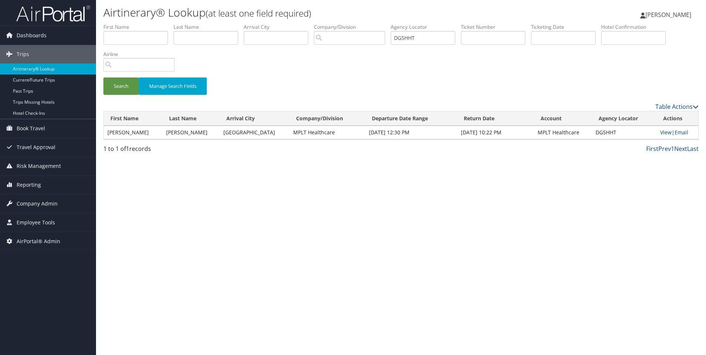
click at [661, 133] on link "View" at bounding box center [666, 132] width 11 height 7
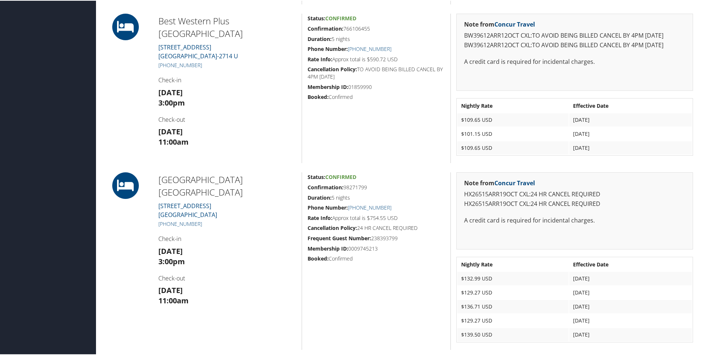
scroll to position [542, 0]
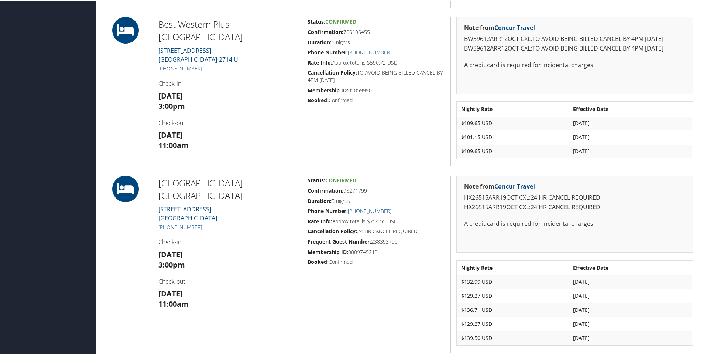
drag, startPoint x: 251, startPoint y: 47, endPoint x: 156, endPoint y: 31, distance: 95.6
click at [156, 31] on div "Best Western Plus [GEOGRAPHIC_DATA] [STREET_ADDRESS] [PHONE_NUMBER] Check-in [D…" at bounding box center [227, 91] width 149 height 150
copy link "[STREET_ADDRESS]"
drag, startPoint x: 281, startPoint y: 181, endPoint x: 154, endPoint y: 174, distance: 127.6
click at [154, 174] on div "Admin Actions Repair Airtinerary® 86345216 [GEOGRAPHIC_DATA], [GEOGRAPHIC_DATA]…" at bounding box center [401, 29] width 596 height 1096
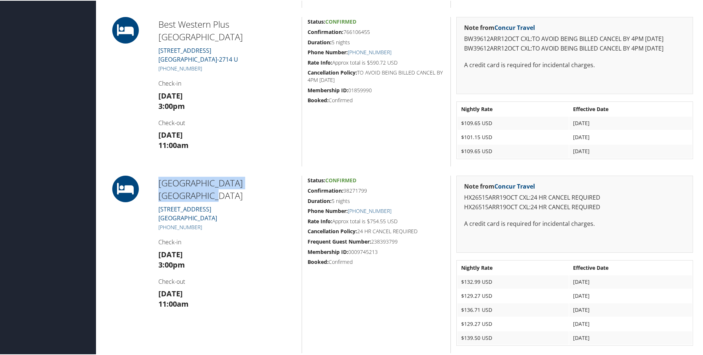
copy h2 "[GEOGRAPHIC_DATA] [GEOGRAPHIC_DATA]"
click at [154, 174] on div "Admin Actions Repair Airtinerary® 86345216 [GEOGRAPHIC_DATA], [GEOGRAPHIC_DATA]…" at bounding box center [401, 29] width 596 height 1096
